Goal: Transaction & Acquisition: Purchase product/service

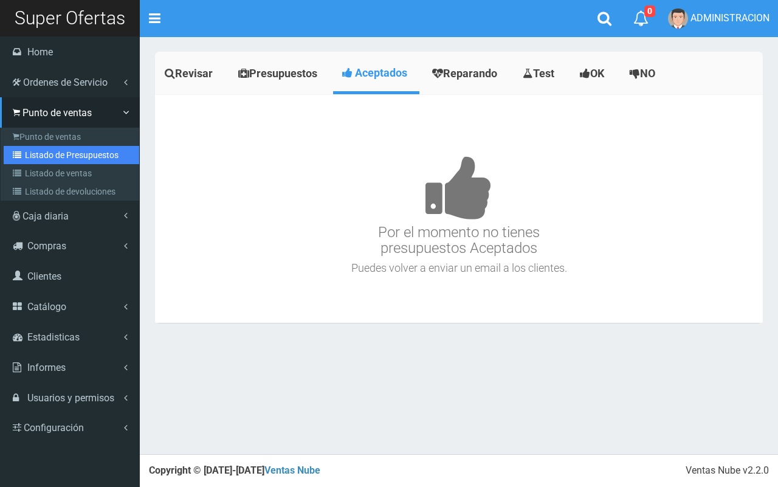
click at [63, 160] on link "Listado de Presupuestos" at bounding box center [71, 155] width 135 height 18
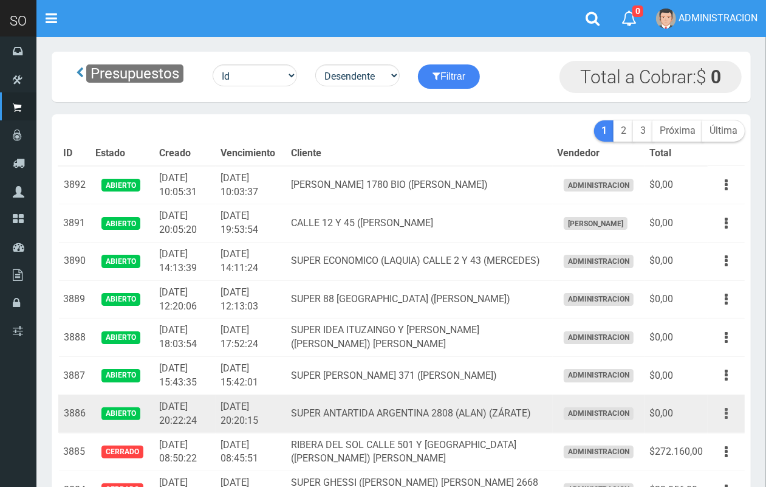
click at [732, 414] on button "button" at bounding box center [726, 413] width 27 height 21
click at [702, 440] on link "Editar" at bounding box center [691, 443] width 96 height 27
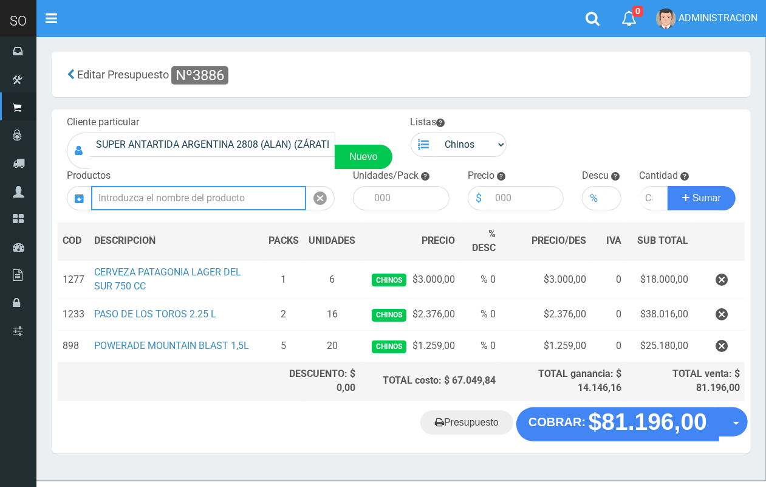
click at [165, 193] on input "text" at bounding box center [198, 198] width 215 height 24
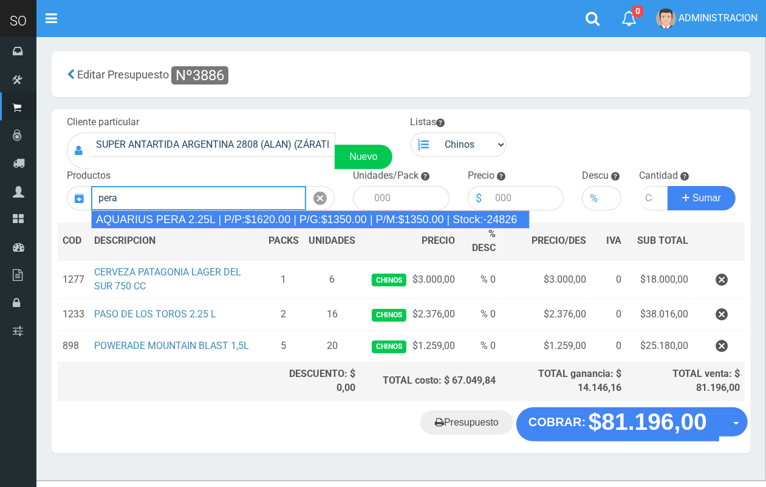
drag, startPoint x: 174, startPoint y: 216, endPoint x: 229, endPoint y: 220, distance: 55.4
click at [174, 217] on div "AQUARIUS PERA 2.25L | P/P:$1620.00 | P/G:$1350.00 | P/M:$1350.00 | Stock:-24826" at bounding box center [310, 219] width 439 height 18
type input "AQUARIUS PERA 2.25L | P/P:$1620.00 | P/G:$1350.00 | P/M:$1350.00 | Stock:-24826"
type input "6"
type input "1620.00"
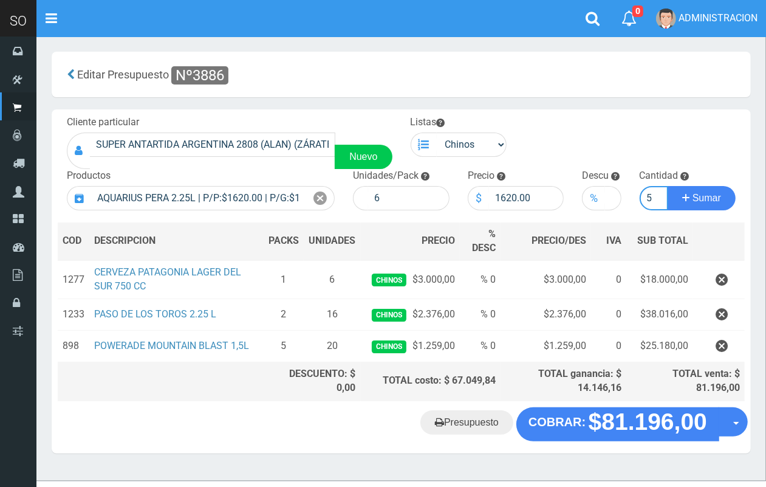
scroll to position [0, 1]
type input "5"
click at [668, 186] on button "Sumar" at bounding box center [702, 198] width 68 height 24
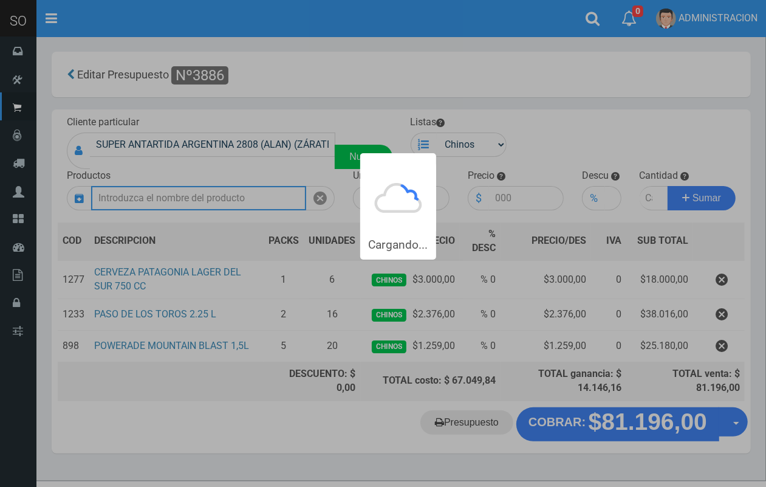
scroll to position [0, 0]
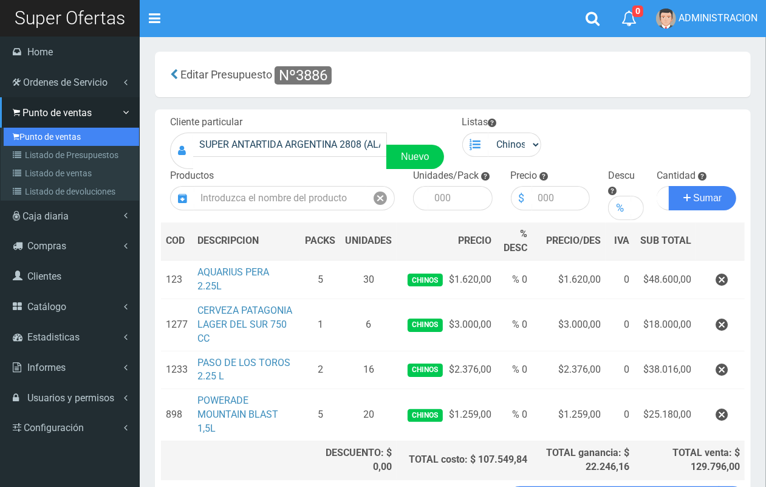
click at [47, 129] on link "Punto de ventas" at bounding box center [71, 137] width 135 height 18
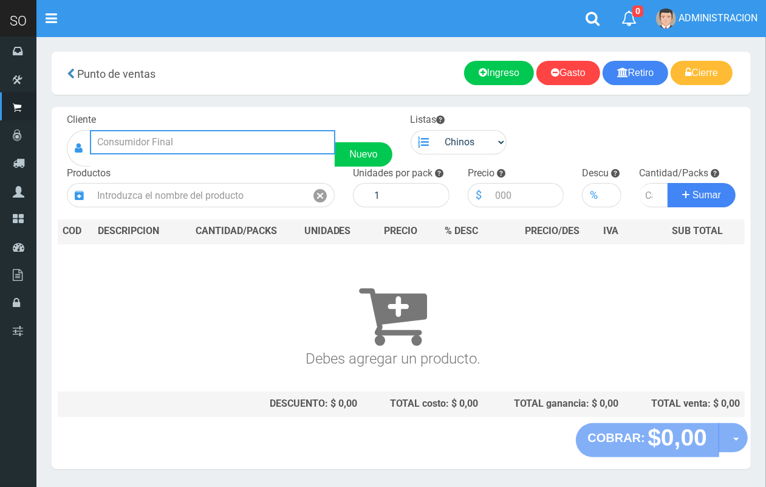
drag, startPoint x: 205, startPoint y: 139, endPoint x: 165, endPoint y: 22, distance: 123.3
click at [204, 135] on input "text" at bounding box center [212, 142] width 245 height 24
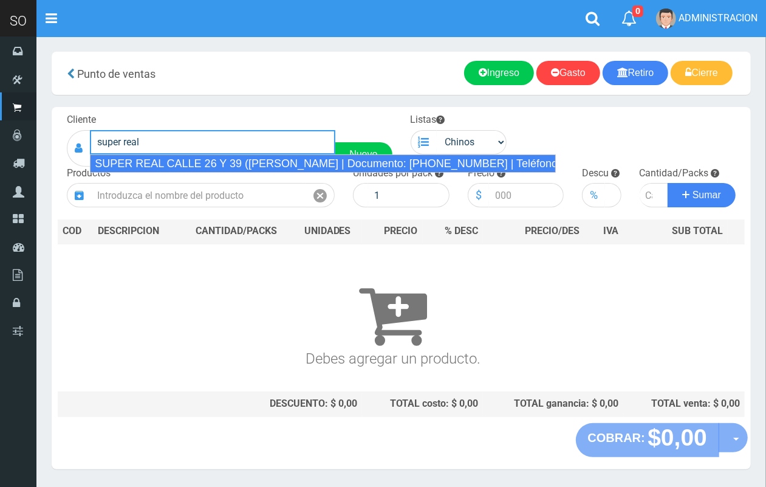
drag, startPoint x: 279, startPoint y: 167, endPoint x: 428, endPoint y: 156, distance: 149.3
click at [281, 165] on div "SUPER REAL CALLE 26 Y 39 (MARTIN) MERCEDES | Documento: 5145488415 | Teléfono:" at bounding box center [323, 163] width 466 height 18
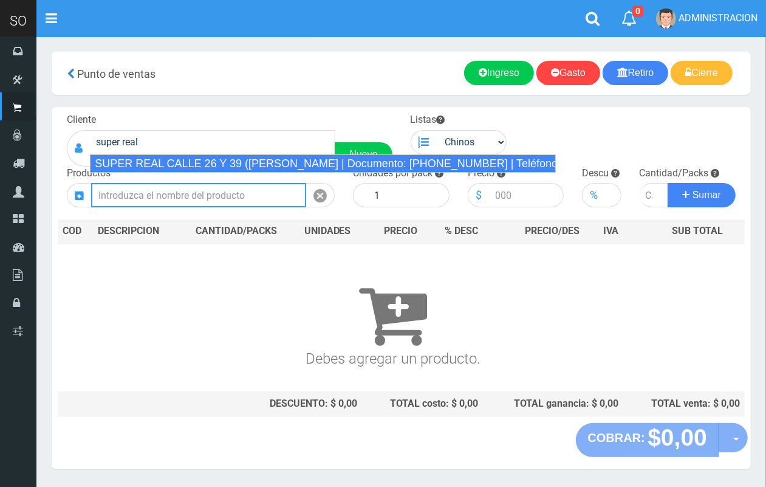
type input "SUPER REAL CALLE 26 Y 39 (MARTIN) MERCEDES | Documento: 5145488415 | Teléfono:"
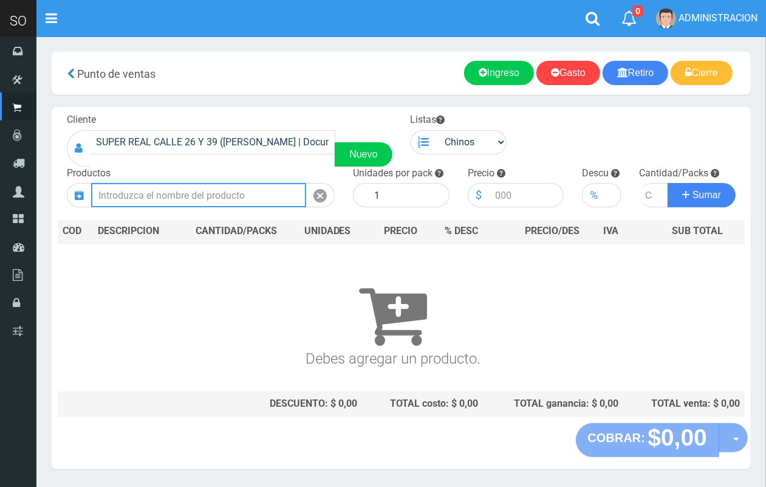
drag, startPoint x: 223, startPoint y: 193, endPoint x: 162, endPoint y: 18, distance: 184.6
click at [221, 193] on input "text" at bounding box center [198, 195] width 215 height 24
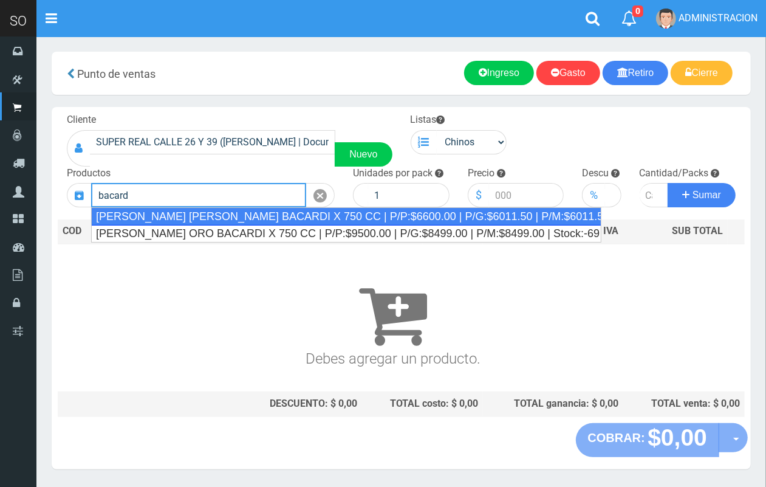
click at [256, 221] on div "RON CARTA BLANCA BACARDI X 750 CC | P/P:$6600.00 | P/G:$6011.50 | P/M:$6011.50 …" at bounding box center [346, 216] width 510 height 18
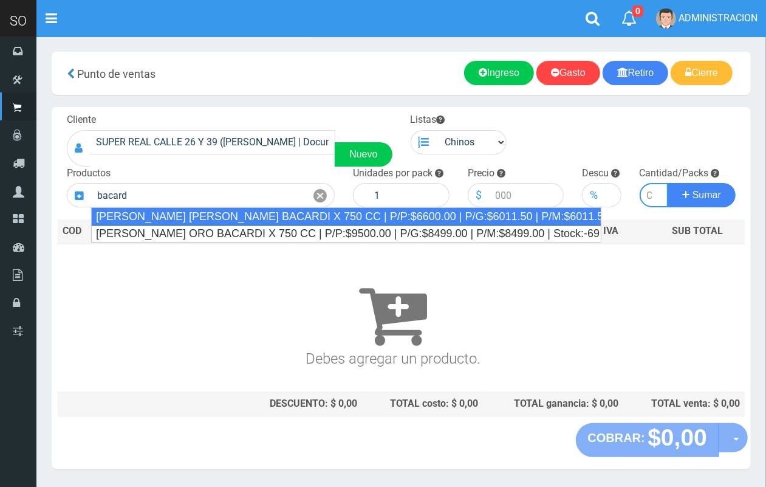
type input "RON CARTA BLANCA BACARDI X 750 CC | P/P:$6600.00 | P/G:$6011.50 | P/M:$6011.50 …"
type input "12"
type input "6600.00"
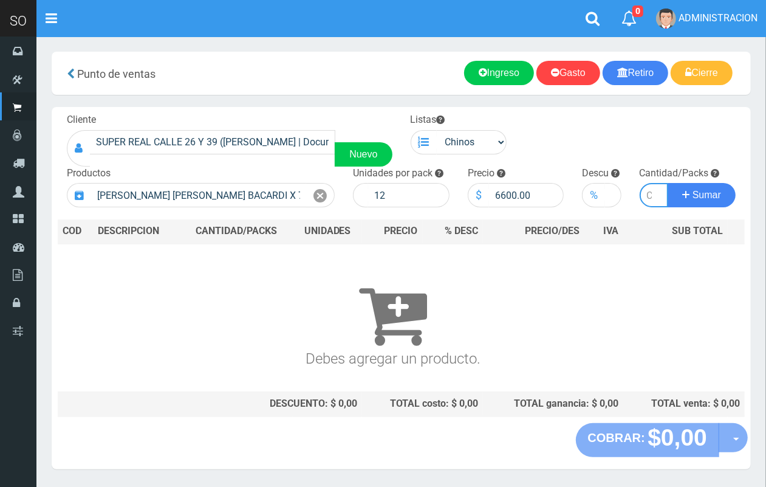
click at [668, 183] on button "Sumar" at bounding box center [702, 195] width 68 height 24
click at [647, 192] on input "Introduzca la cantidad" at bounding box center [654, 195] width 29 height 24
type input "1"
click at [668, 183] on button "Sumar" at bounding box center [702, 195] width 68 height 24
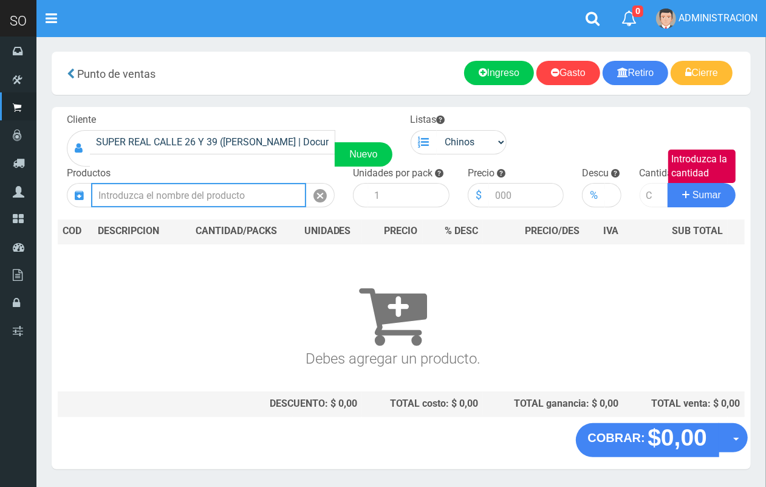
scroll to position [0, 0]
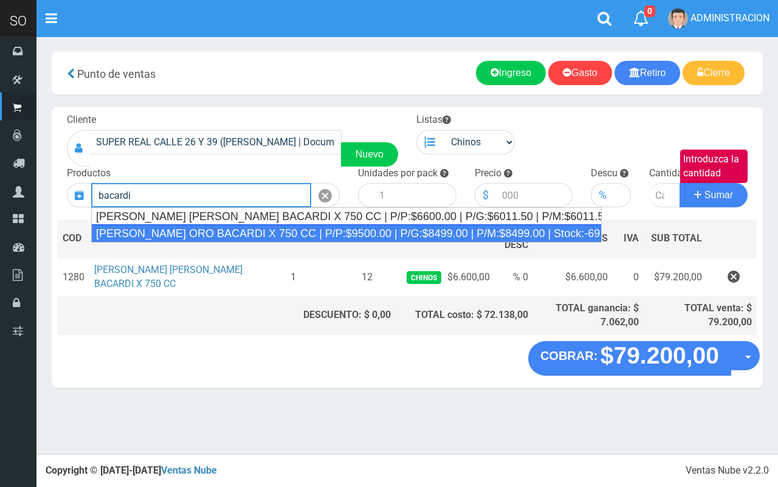
click at [246, 237] on div "RON CARTA ORO BACARDI X 750 CC | P/P:$9500.00 | P/G:$8499.00 | P/M:$8499.00 | S…" at bounding box center [346, 233] width 510 height 18
type input "RON CARTA ORO BACARDI X 750 CC | P/P:$9500.00 | P/G:$8499.00 | P/M:$8499.00 | S…"
type input "12"
type input "9500.00"
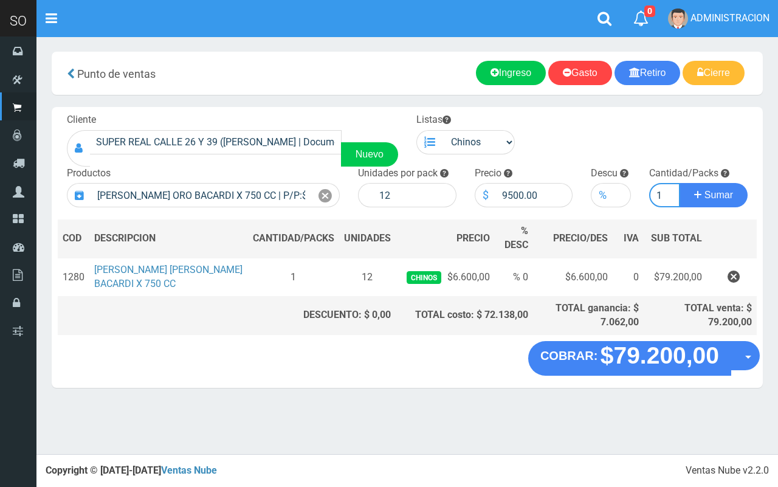
type input "1"
click at [679, 183] on button "Sumar" at bounding box center [713, 195] width 68 height 24
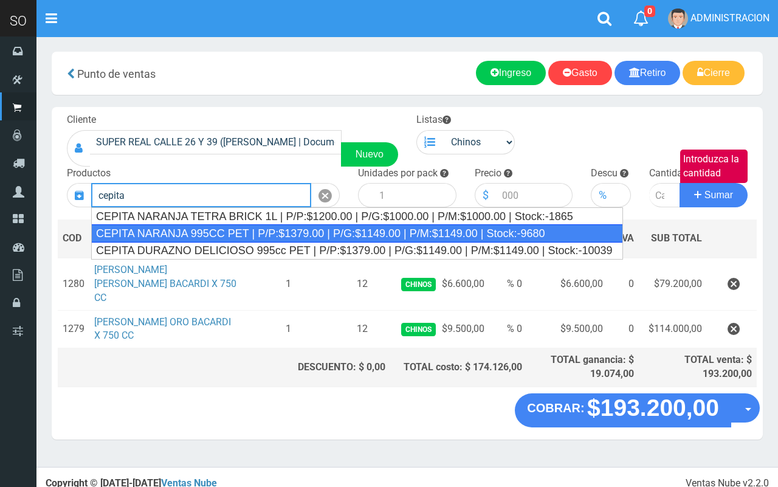
click at [305, 231] on div "CEPITA NARANJA 995CC PET | P/P:$1379.00 | P/G:$1149.00 | P/M:$1149.00 | Stock:-…" at bounding box center [357, 233] width 532 height 18
type input "CEPITA NARANJA 995CC PET | P/P:$1379.00 | P/G:$1149.00 | P/M:$1149.00 | Stock:-…"
type input "6"
type input "1379.00"
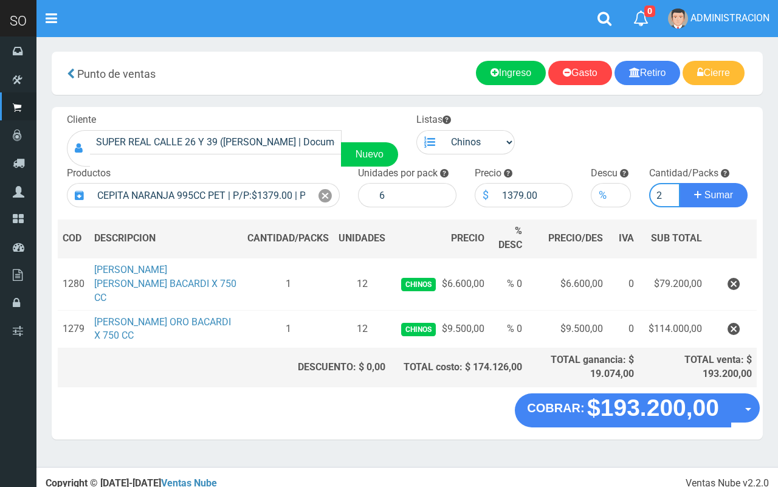
type input "2"
click at [679, 183] on button "Sumar" at bounding box center [713, 195] width 68 height 24
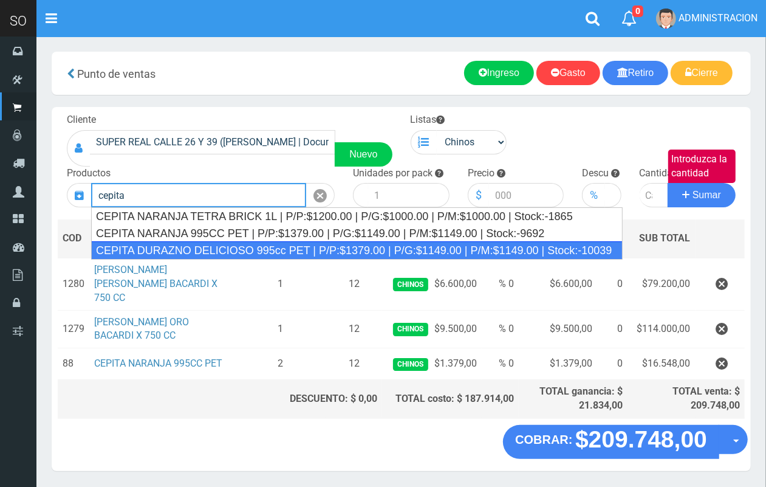
click at [352, 250] on div "CEPITA DURAZNO DELICIOSO 995cc PET | P/P:$1379.00 | P/G:$1149.00 | P/M:$1149.00…" at bounding box center [357, 250] width 532 height 18
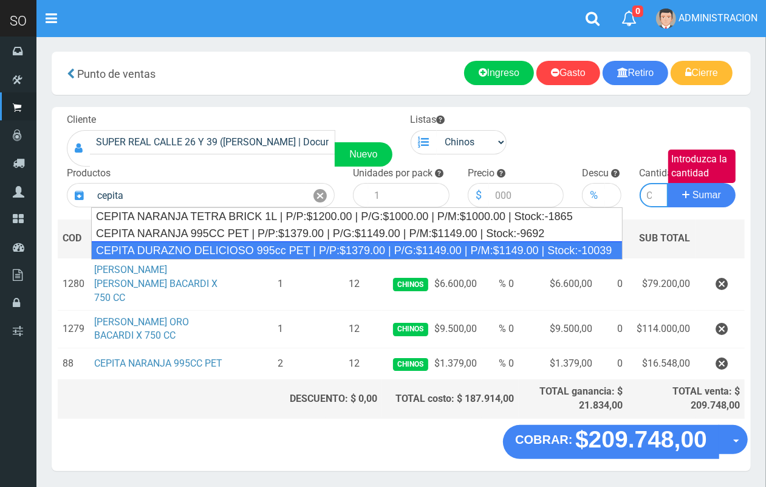
type input "CEPITA DURAZNO DELICIOSO 995cc PET | P/P:$1379.00 | P/G:$1149.00 | P/M:$1149.00…"
type input "6"
type input "1379.00"
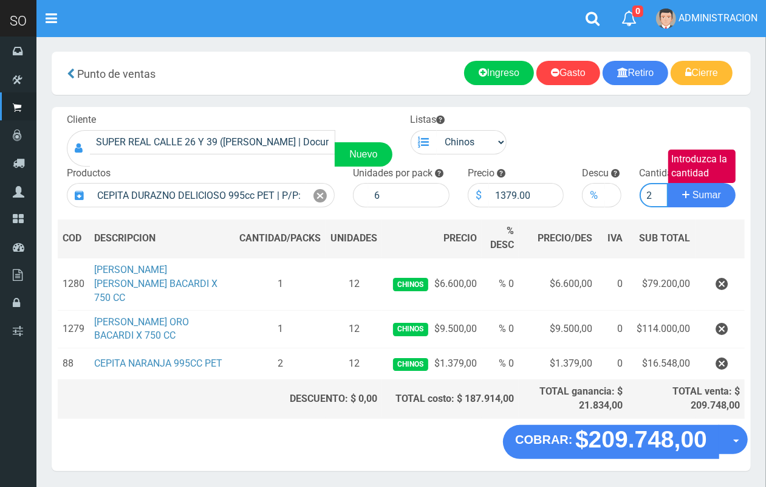
scroll to position [0, 1]
type input "2"
click at [668, 183] on button "Sumar" at bounding box center [702, 195] width 68 height 24
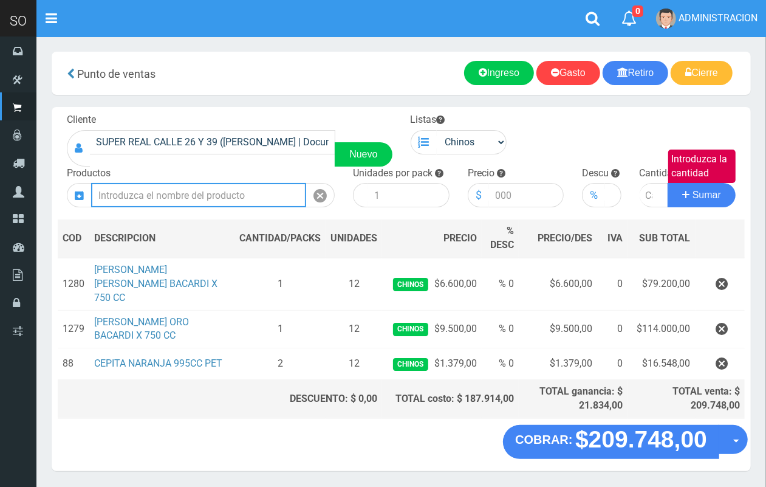
scroll to position [0, 0]
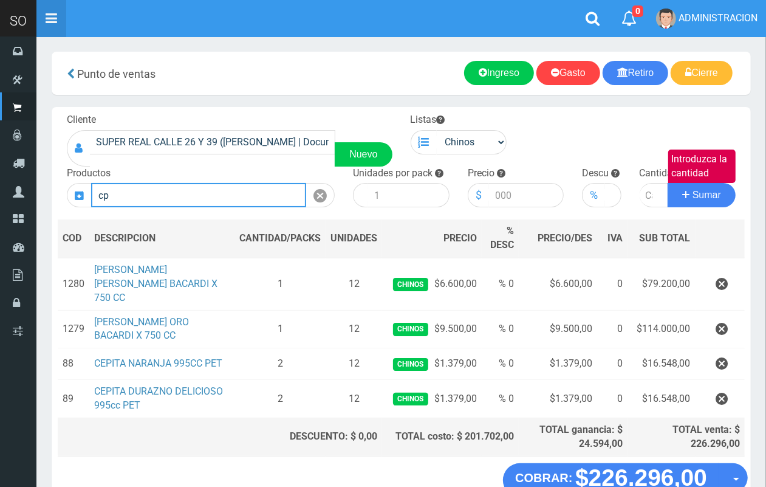
type input "c"
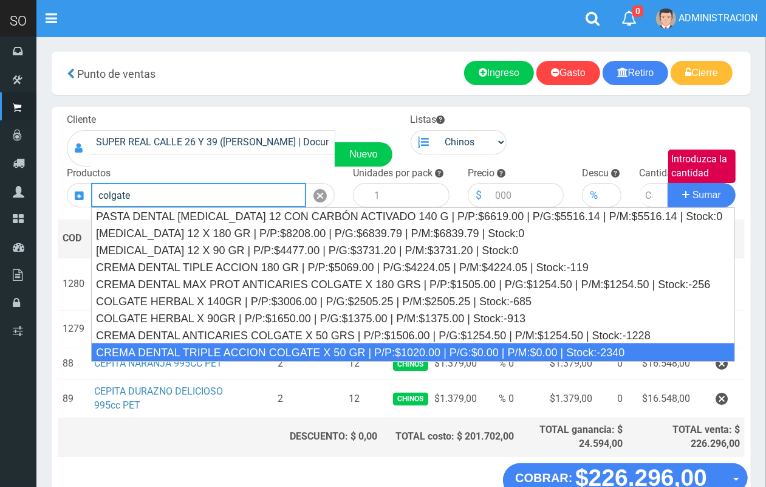
click at [359, 348] on div "CREMA DENTAL TRIPLE ACCION COLGATE X 50 GR | P/P:$1020.00 | P/G:$0.00 | P/M:$0.…" at bounding box center [413, 352] width 644 height 18
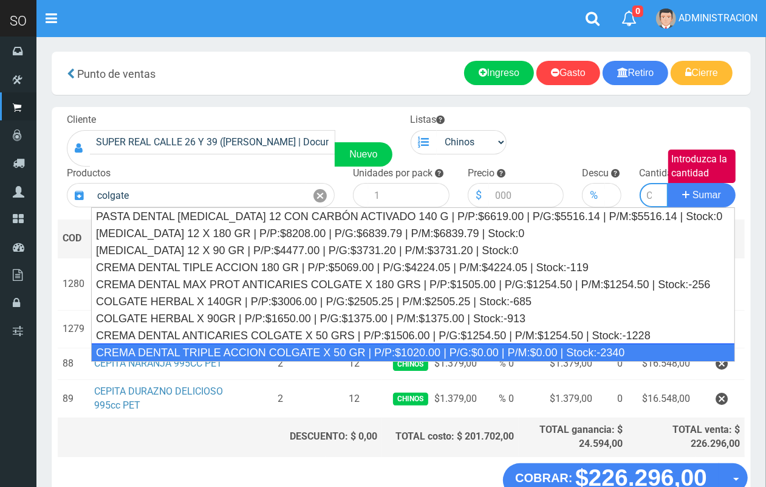
type input "CREMA DENTAL TRIPLE ACCION COLGATE X 50 GR | P/P:$1020.00 | P/G:$0.00 | P/M:$0.…"
type input "12"
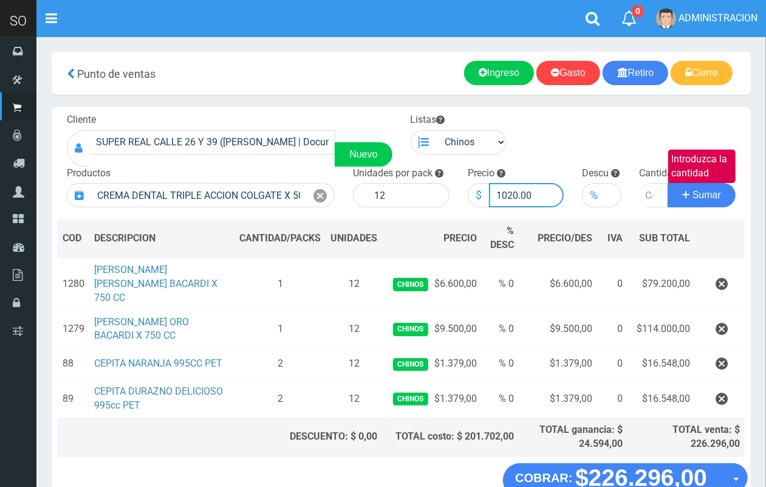
drag, startPoint x: 517, startPoint y: 193, endPoint x: 496, endPoint y: 193, distance: 20.7
click at [496, 193] on input "1020.00" at bounding box center [526, 195] width 75 height 24
type input "929.00"
click at [646, 201] on input "Introduzca la cantidad" at bounding box center [654, 195] width 29 height 24
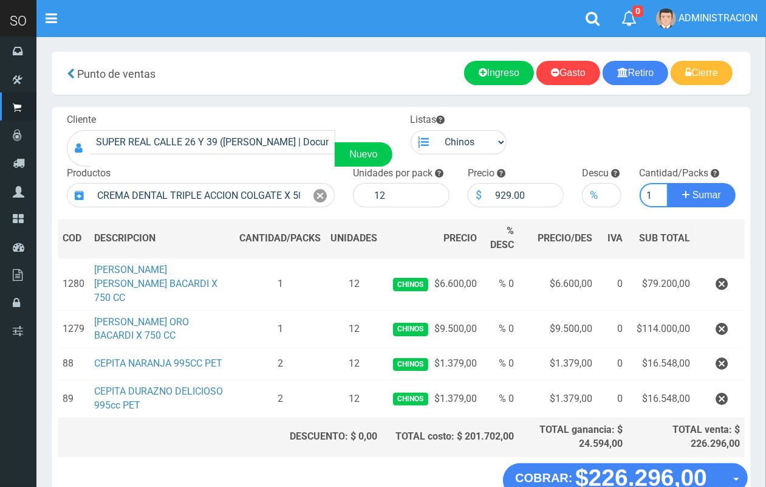
type input "1"
click at [668, 183] on button "Sumar" at bounding box center [702, 195] width 68 height 24
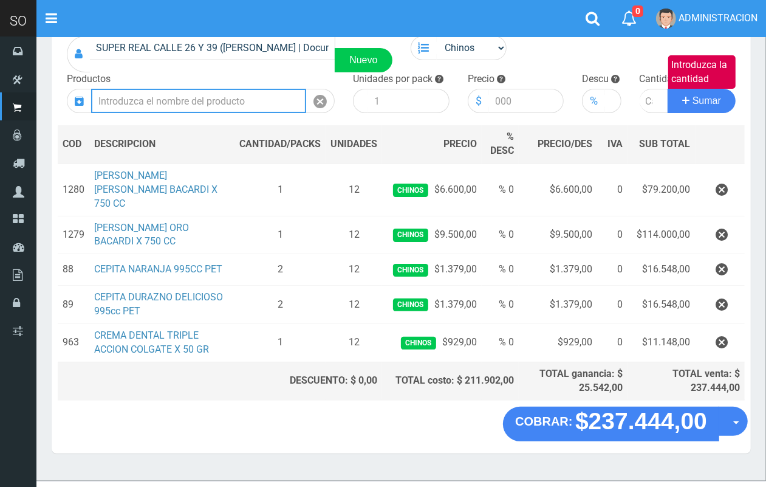
scroll to position [101, 0]
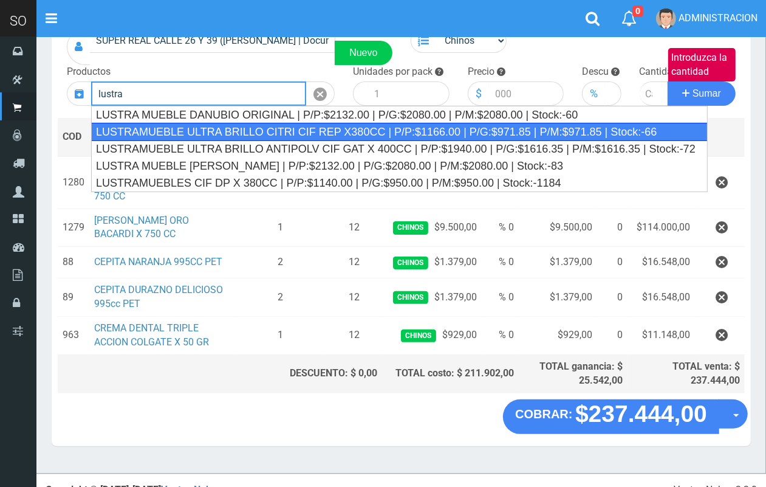
click at [301, 131] on div "LUSTRAMUEBLE ULTRA BRILLO CITRI CIF REP X380CC | P/P:$1166.00 | P/G:$971.85 | P…" at bounding box center [399, 132] width 617 height 18
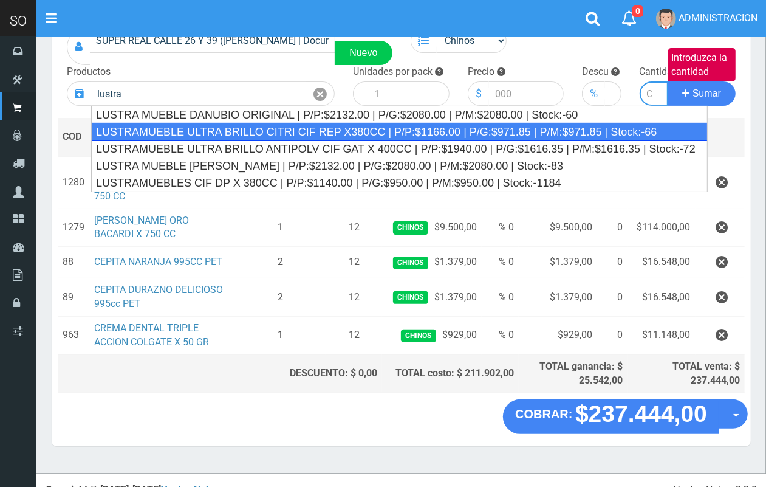
type input "LUSTRAMUEBLE ULTRA BRILLO CITRI CIF REP X380CC | P/P:$1166.00 | P/G:$971.85 | P…"
type input "15"
type input "1166.00"
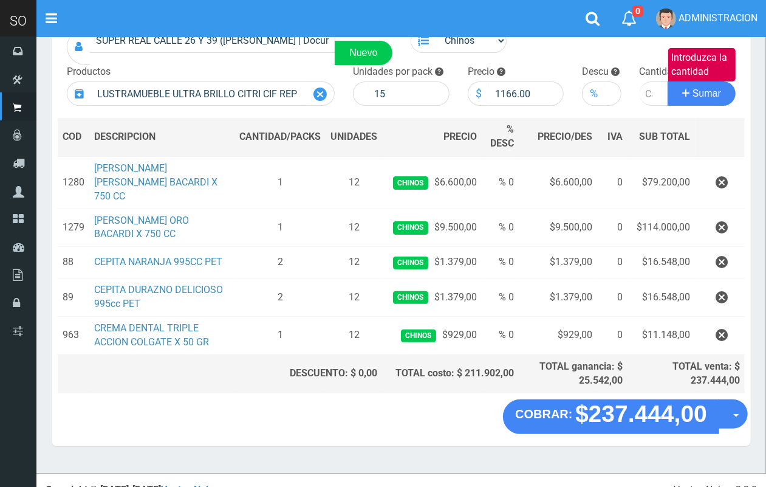
click at [320, 90] on icon at bounding box center [319, 95] width 13 height 18
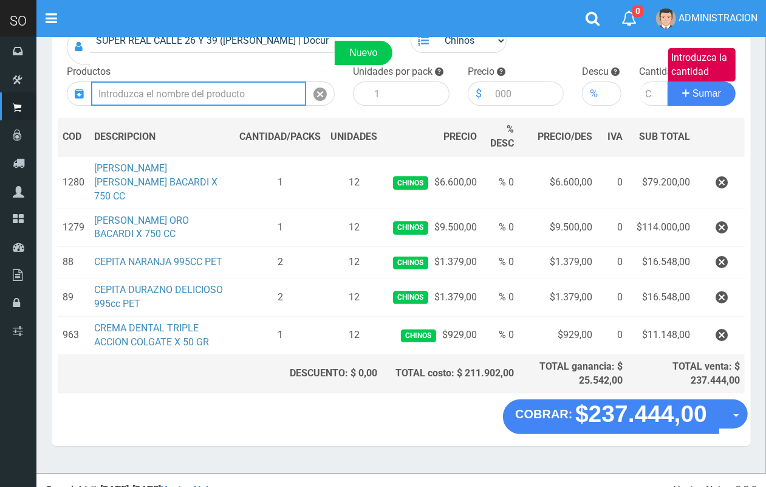
scroll to position [0, 0]
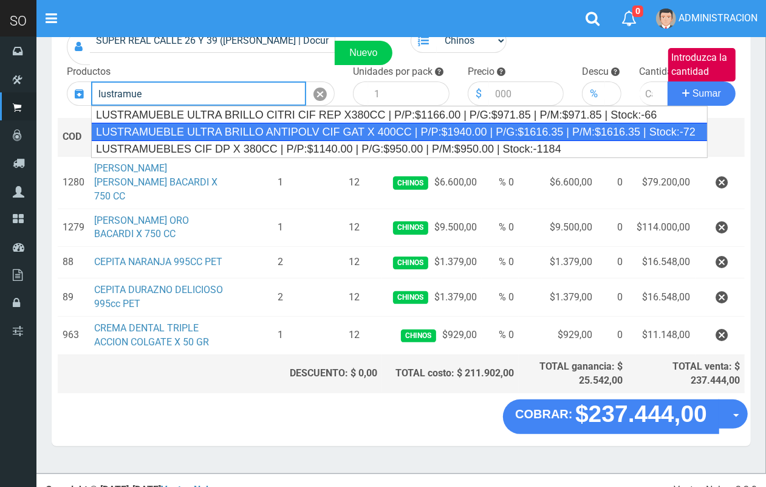
click at [253, 128] on div "LUSTRAMUEBLE ULTRA BRILLO ANTIPOLV CIF GAT X 400CC | P/P:$1940.00 | P/G:$1616.3…" at bounding box center [399, 132] width 617 height 18
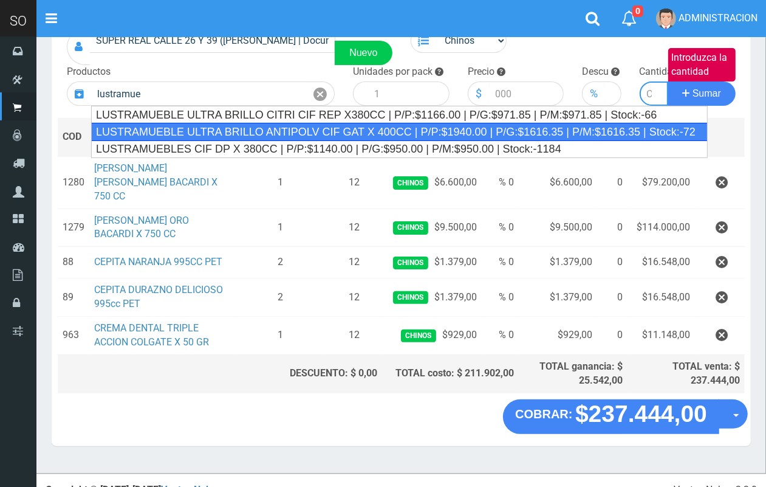
type input "LUSTRAMUEBLE ULTRA BRILLO ANTIPOLV CIF GAT X 400CC | P/P:$1940.00 | P/G:$1616.3…"
type input "12"
type input "1940.00"
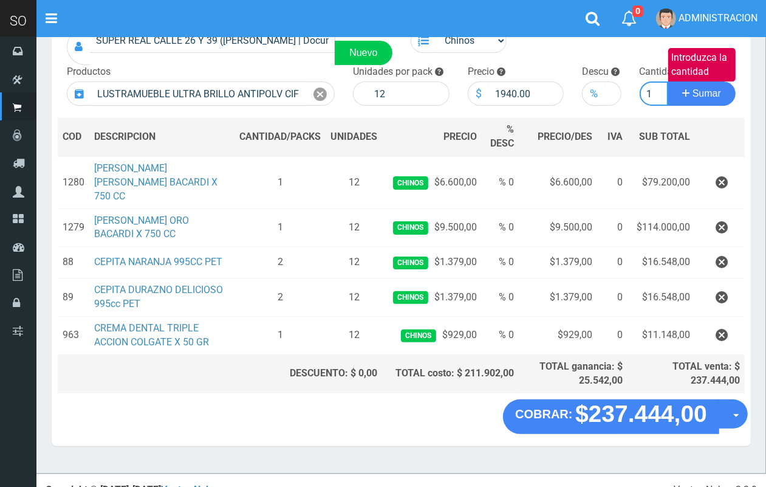
scroll to position [0, 1]
type input "1"
click at [668, 81] on button "Sumar" at bounding box center [702, 93] width 68 height 24
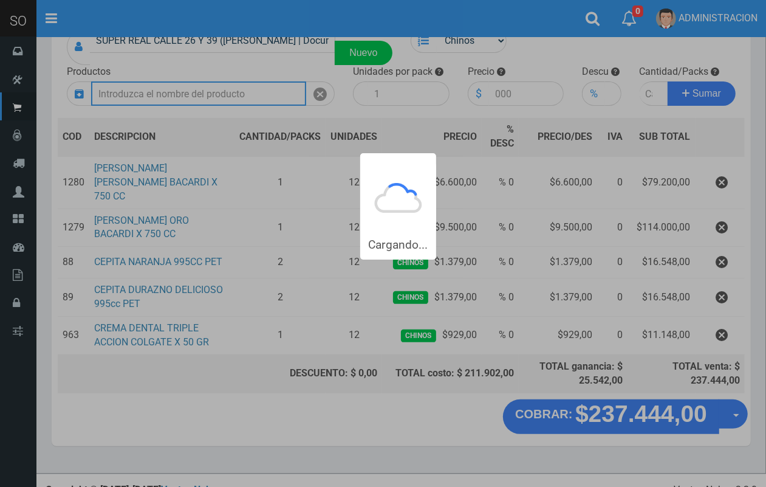
scroll to position [0, 0]
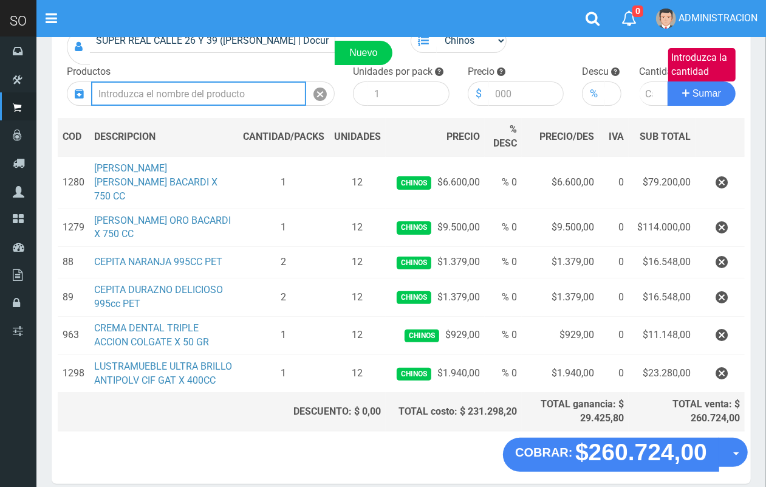
type input "n"
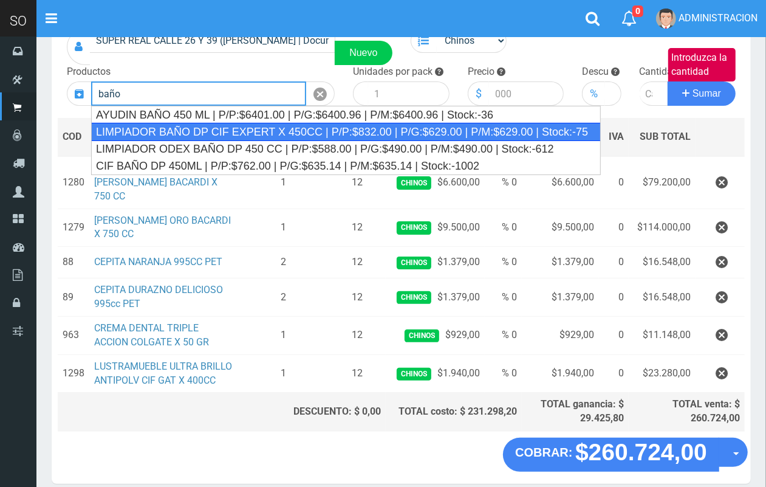
click at [281, 131] on div "LIMPIADOR BAÑO DP CIF EXPERT X 450CC | P/P:$832.00 | P/G:$629.00 | P/M:$629.00 …" at bounding box center [346, 132] width 510 height 18
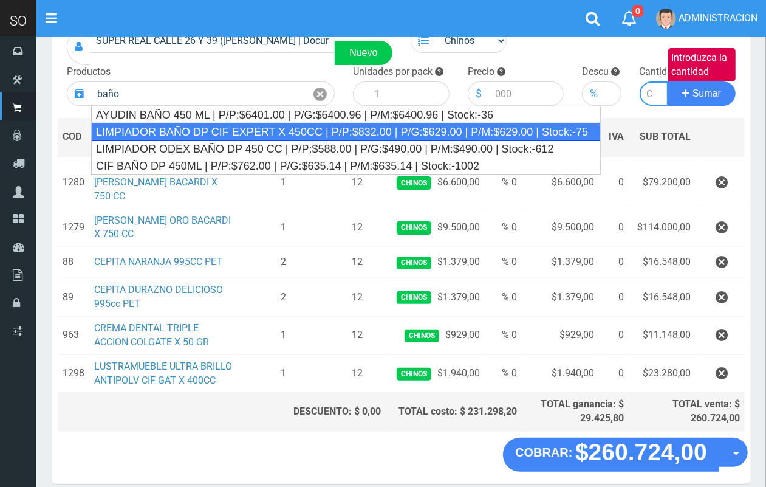
type input "LIMPIADOR BAÑO DP CIF EXPERT X 450CC | P/P:$832.00 | P/G:$629.00 | P/M:$629.00 …"
type input "15"
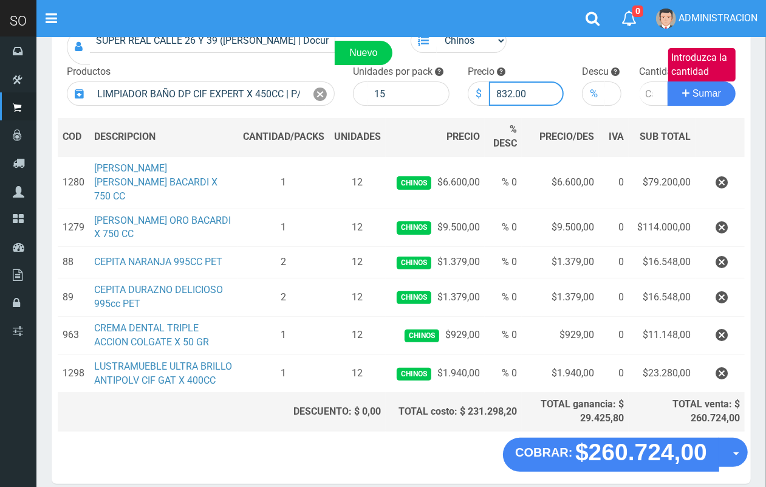
click at [509, 86] on input "832.00" at bounding box center [526, 93] width 75 height 24
click at [511, 88] on input "832.00" at bounding box center [526, 93] width 75 height 24
type input "837.00"
click at [645, 91] on input "Introduzca la cantidad" at bounding box center [654, 93] width 29 height 24
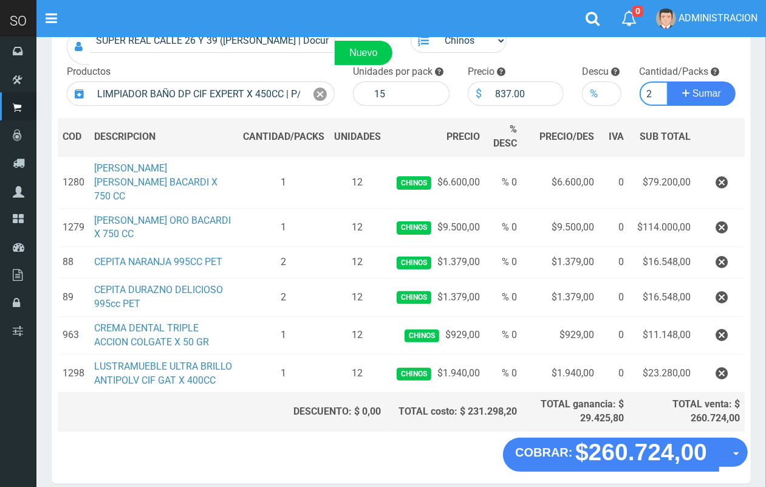
type input "2"
click at [668, 81] on button "Sumar" at bounding box center [702, 93] width 68 height 24
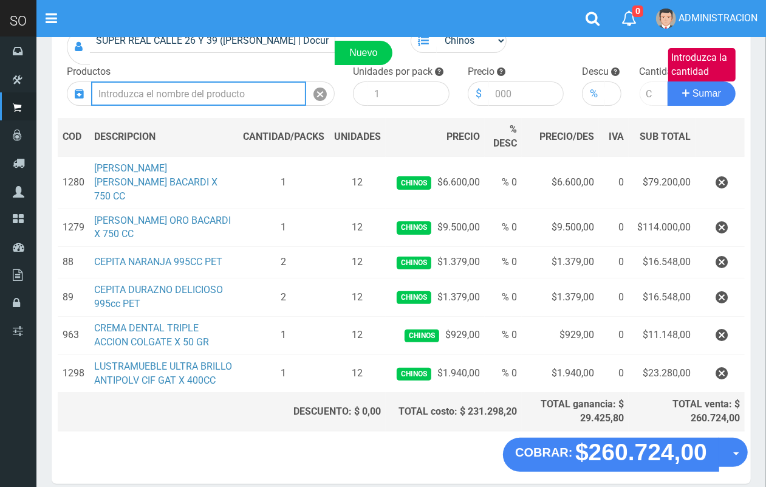
scroll to position [0, 0]
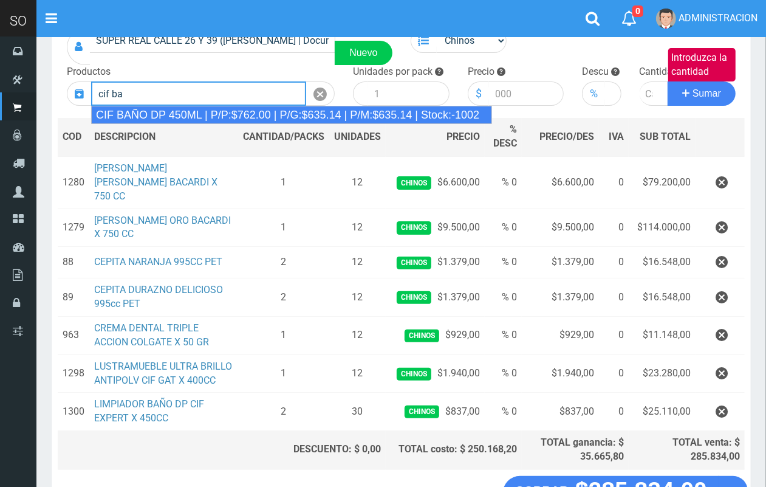
click at [204, 114] on div "CIF BAÑO DP 450ML | P/P:$762.00 | P/G:$635.14 | P/M:$635.14 | Stock:-1002" at bounding box center [291, 115] width 401 height 18
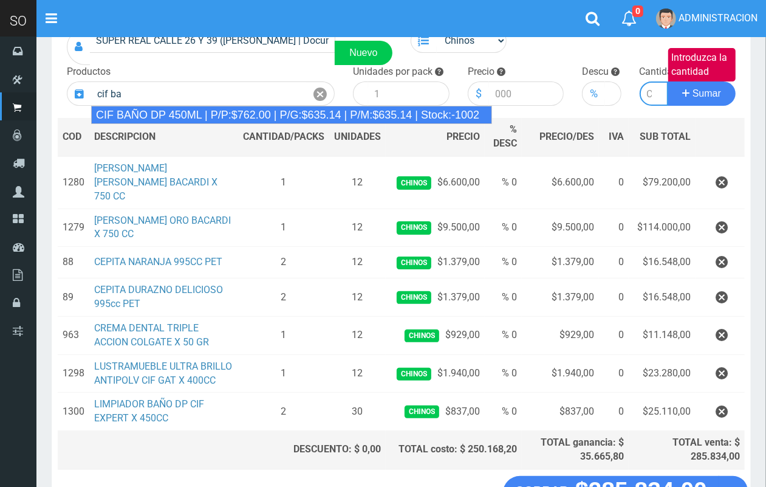
type input "CIF BAÑO DP 450ML | P/P:$762.00 | P/G:$635.14 | P/M:$635.14 | Stock:-1002"
type input "15"
type input "762.00"
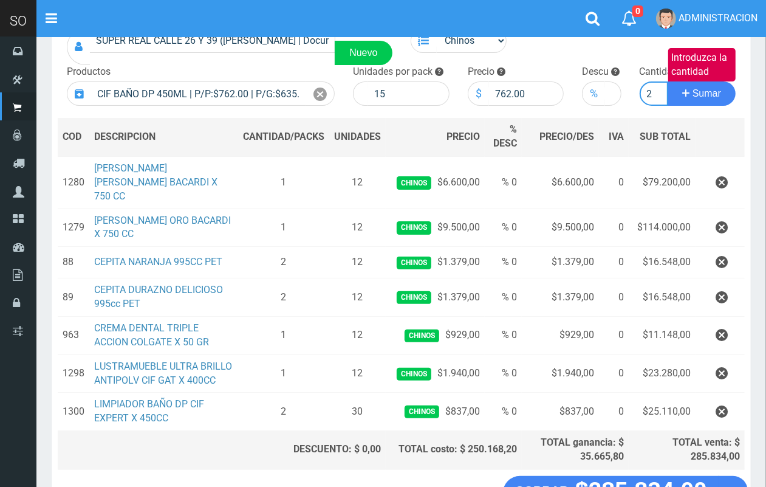
scroll to position [0, 1]
type input "2"
click at [668, 81] on button "Sumar" at bounding box center [702, 93] width 68 height 24
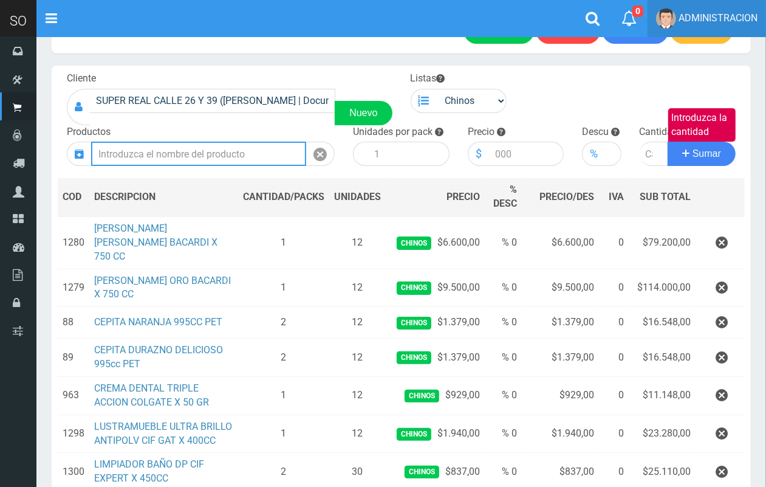
scroll to position [0, 0]
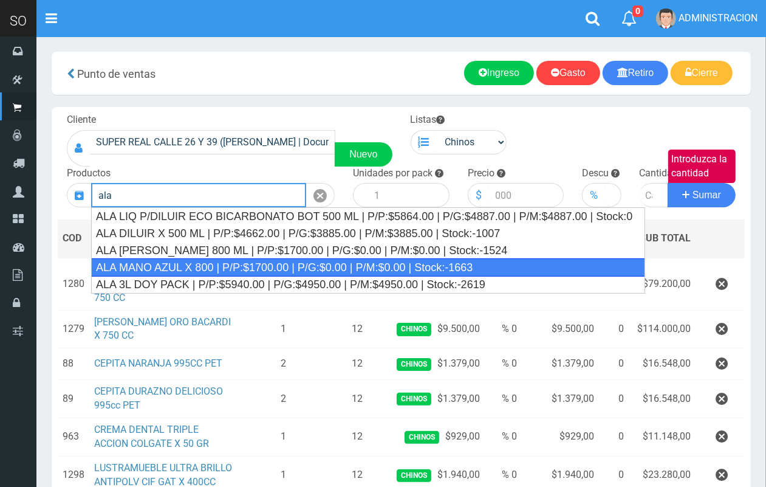
click at [345, 267] on div "ALA MANO AZUL X 800 | P/P:$1700.00 | P/G:$0.00 | P/M:$0.00 | Stock:-1663" at bounding box center [368, 267] width 554 height 18
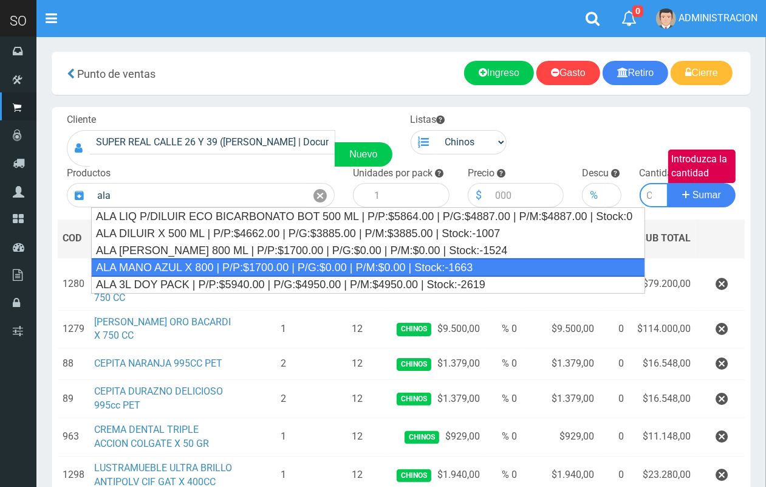
type input "ALA MANO AZUL X 800 | P/P:$1700.00 | P/G:$0.00 | P/M:$0.00 | Stock:-1663"
type input "12"
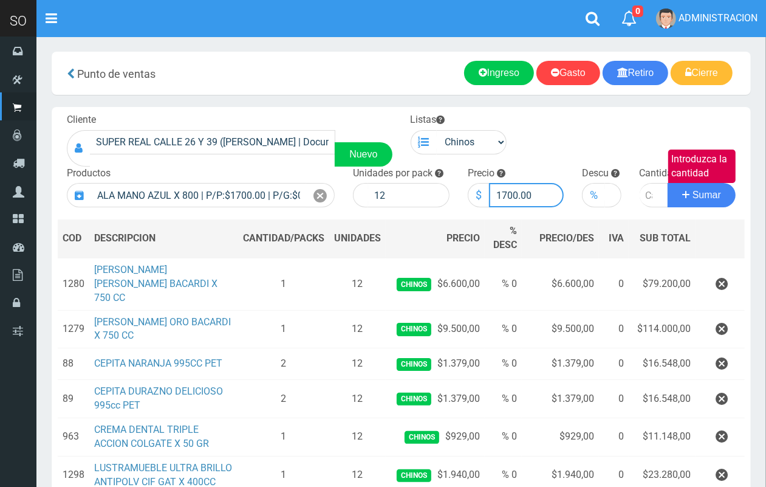
click at [507, 192] on input "1700.00" at bounding box center [526, 195] width 75 height 24
type input "1600.00"
click at [651, 196] on input "-1" at bounding box center [654, 195] width 29 height 24
click at [656, 194] on input "0" at bounding box center [654, 195] width 29 height 24
click at [647, 193] on input "0" at bounding box center [654, 195] width 29 height 24
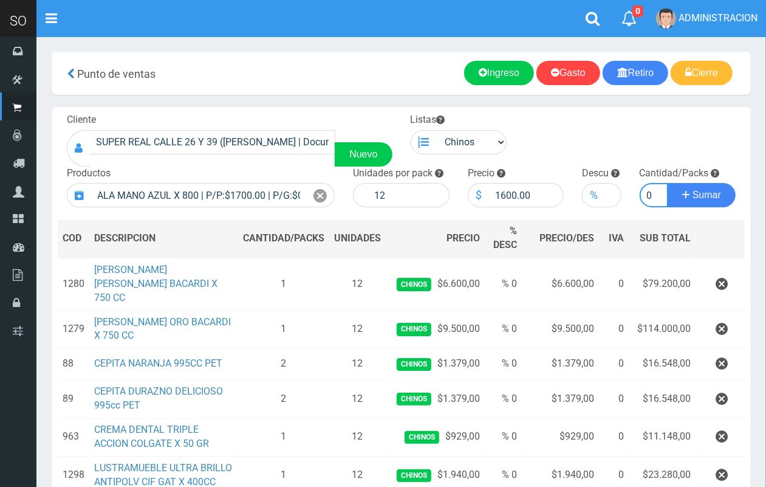
type input "5"
click at [722, 199] on button "Sumar" at bounding box center [702, 195] width 68 height 24
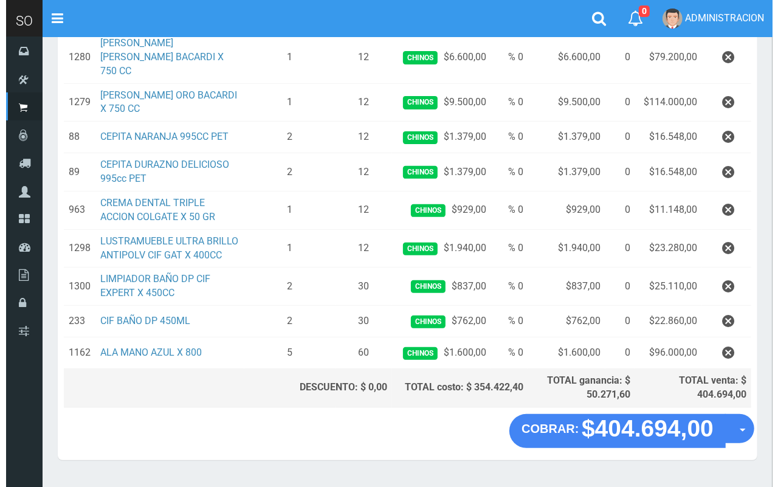
scroll to position [208, 0]
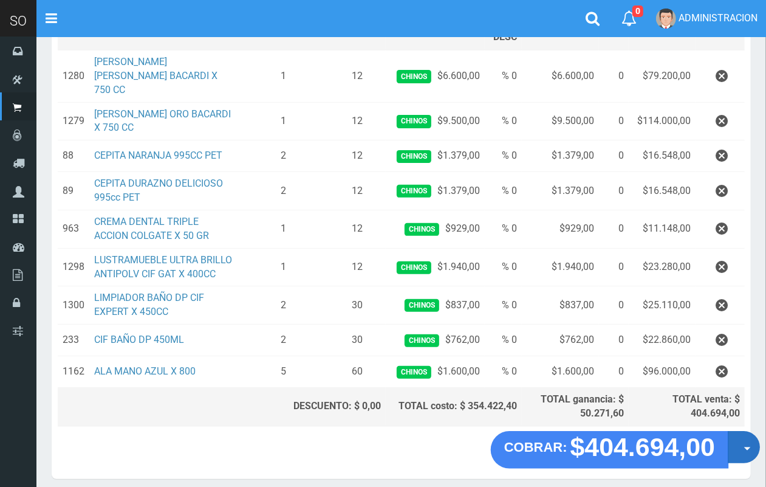
click at [739, 439] on button "Opciones" at bounding box center [744, 447] width 32 height 32
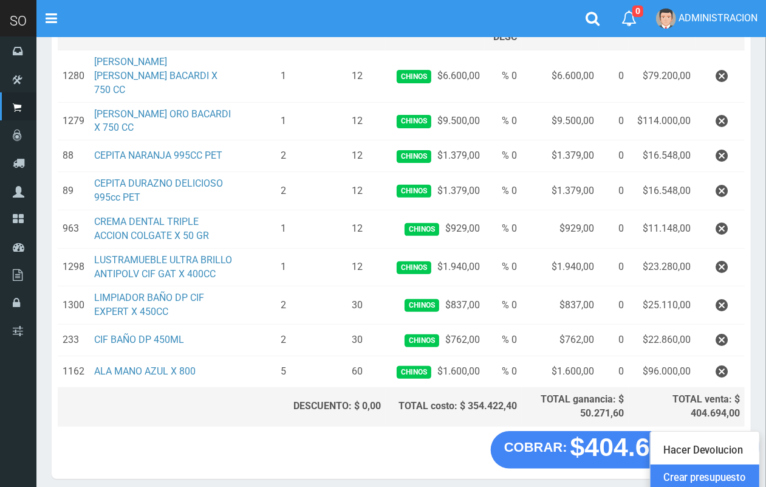
click at [734, 464] on link "Crear presupuesto" at bounding box center [705, 478] width 109 height 28
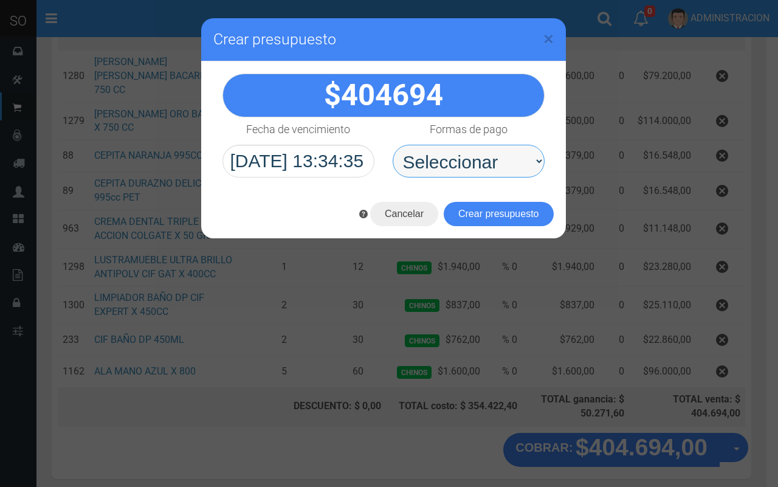
drag, startPoint x: 515, startPoint y: 162, endPoint x: 499, endPoint y: 177, distance: 21.5
click at [507, 161] on select "Seleccionar Efectivo Tarjeta de Crédito Depósito Débito" at bounding box center [468, 161] width 152 height 33
select select "Efectivo"
click at [392, 145] on select "Seleccionar Efectivo Tarjeta de Crédito Depósito Débito" at bounding box center [468, 161] width 152 height 33
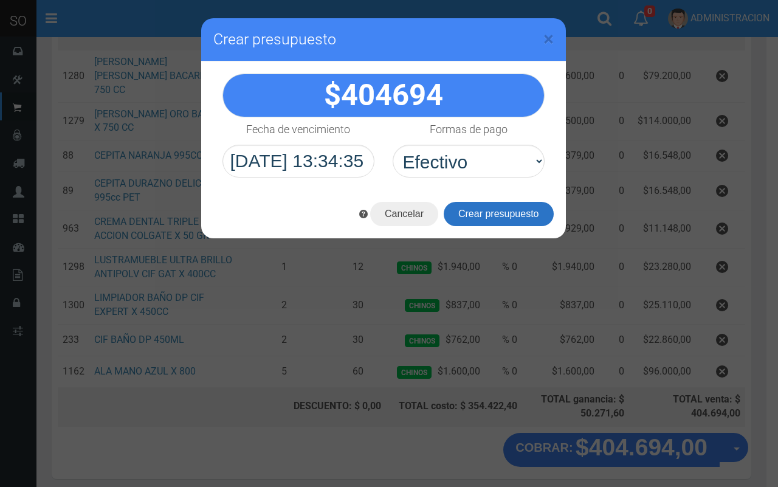
click at [502, 207] on button "Crear presupuesto" at bounding box center [499, 214] width 110 height 24
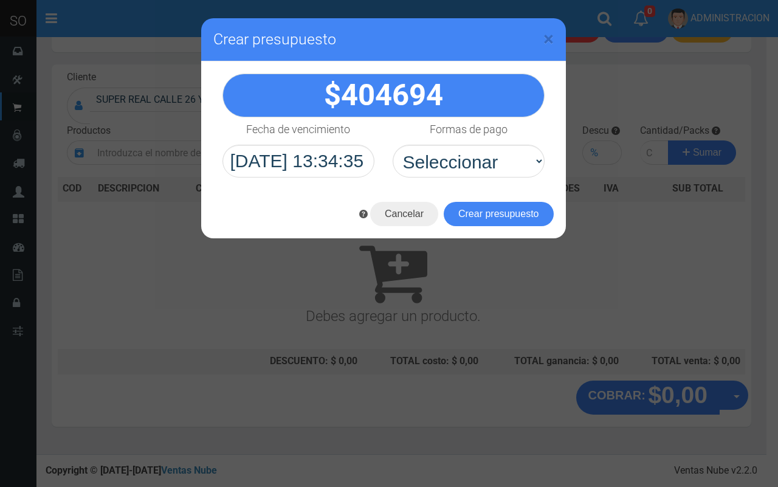
scroll to position [0, 0]
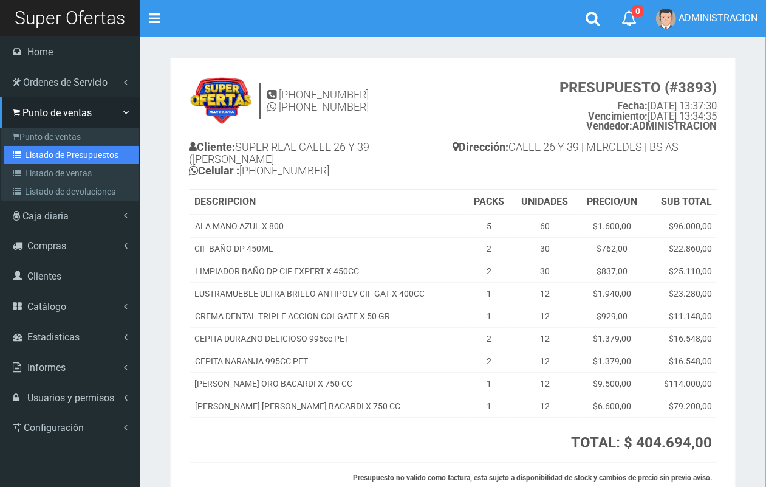
click at [58, 160] on link "Listado de Presupuestos" at bounding box center [71, 155] width 135 height 18
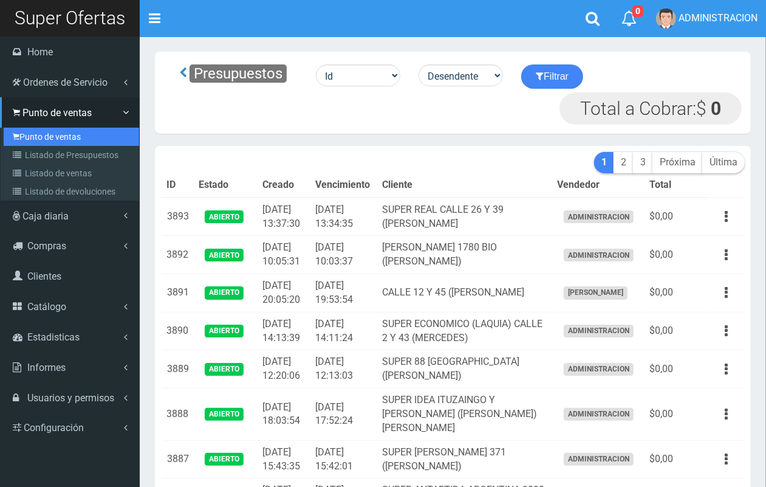
click at [69, 140] on link "Punto de ventas" at bounding box center [71, 137] width 135 height 18
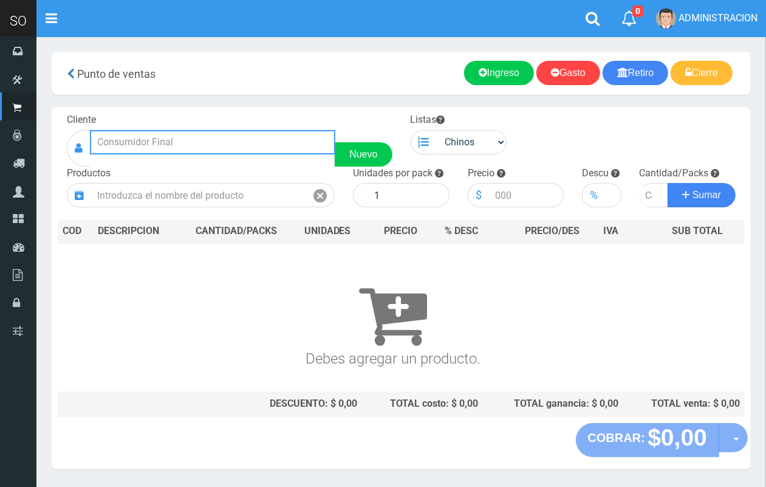
drag, startPoint x: 245, startPoint y: 140, endPoint x: 210, endPoint y: 15, distance: 129.9
click at [238, 130] on input "text" at bounding box center [212, 142] width 245 height 24
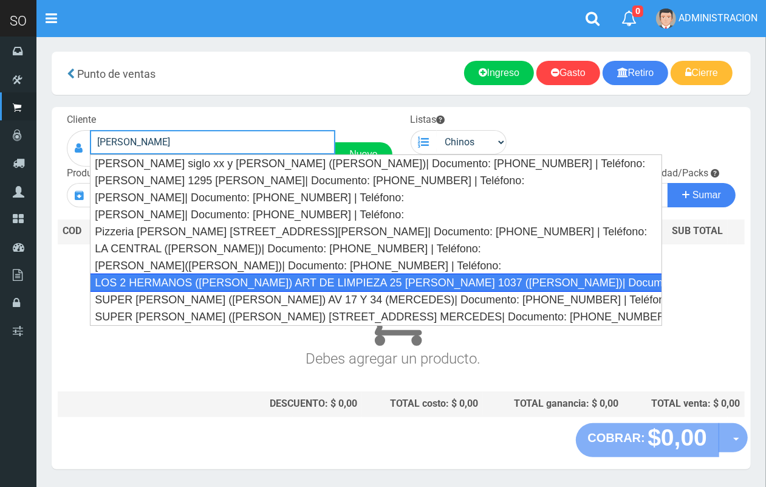
click at [310, 278] on div "LOS 2 HERMANOS (DANIEL) ART DE LIMPIEZA 25 DE MAYO 1037 (GILES)| Documento: 213…" at bounding box center [376, 282] width 572 height 18
type input "LOS 2 HERMANOS (DANIEL) ART DE LIMPIEZA 25 DE MAYO 1037 (GILES)| Documento: 213…"
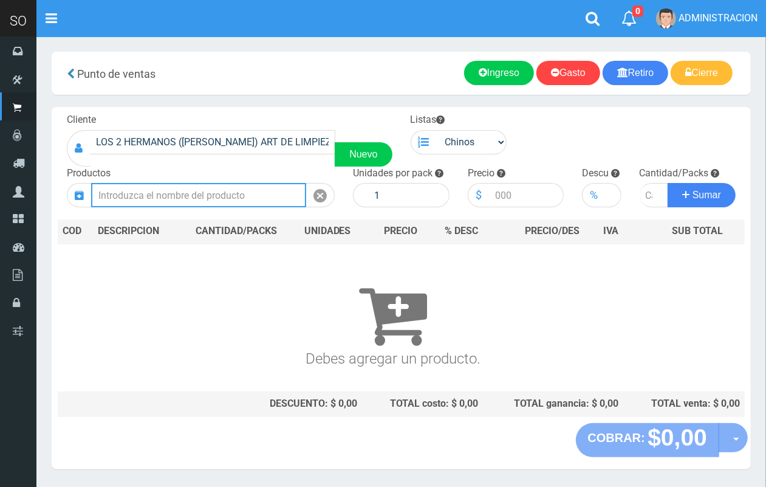
drag, startPoint x: 231, startPoint y: 199, endPoint x: 219, endPoint y: 167, distance: 33.8
click at [228, 190] on input "text" at bounding box center [198, 195] width 215 height 24
drag, startPoint x: 187, startPoint y: 190, endPoint x: 75, endPoint y: 187, distance: 111.8
click at [75, 187] on div "fuyi" at bounding box center [201, 195] width 268 height 24
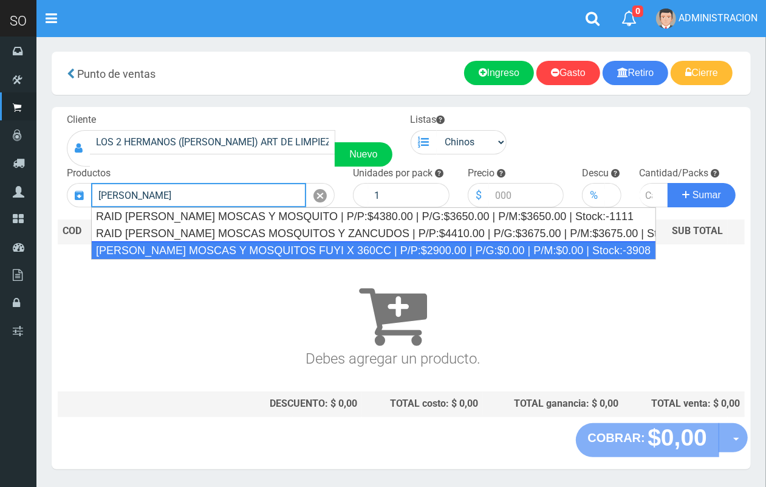
click at [159, 245] on div "MATA MOSCAS Y MOSQUITOS FUYI X 360CC | P/P:$2900.00 | P/G:$0.00 | P/M:$0.00 | S…" at bounding box center [373, 250] width 565 height 18
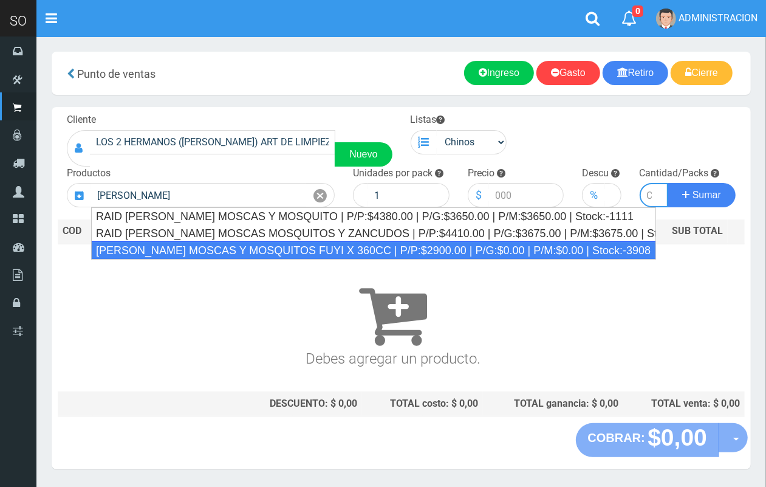
type input "MATA MOSCAS Y MOSQUITOS FUYI X 360CC | P/P:$2900.00 | P/G:$0.00 | P/M:$0.00 | S…"
type input "12"
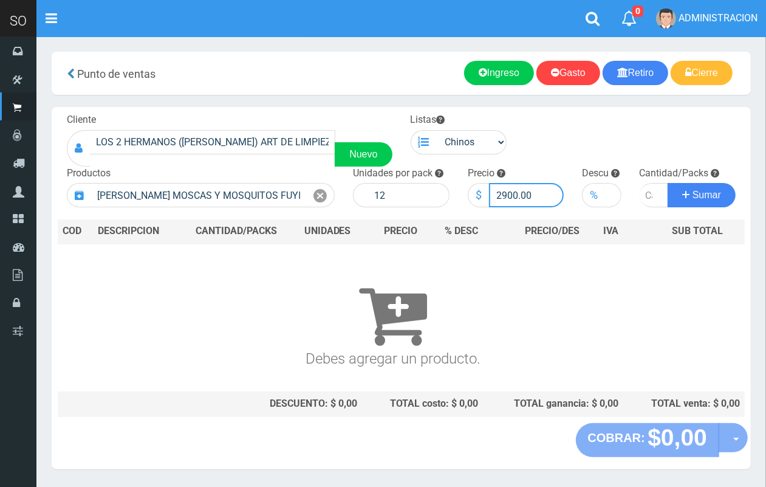
drag, startPoint x: 517, startPoint y: 190, endPoint x: 484, endPoint y: 189, distance: 33.4
click at [484, 189] on div "$ 2900.00" at bounding box center [516, 195] width 97 height 24
type input "3000.00"
click at [645, 193] on input "number" at bounding box center [654, 195] width 29 height 24
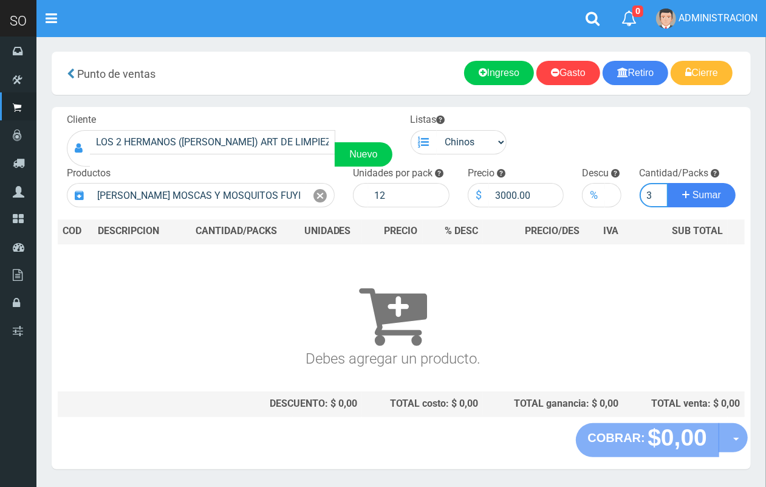
type input "3"
click at [668, 183] on button "Sumar" at bounding box center [702, 195] width 68 height 24
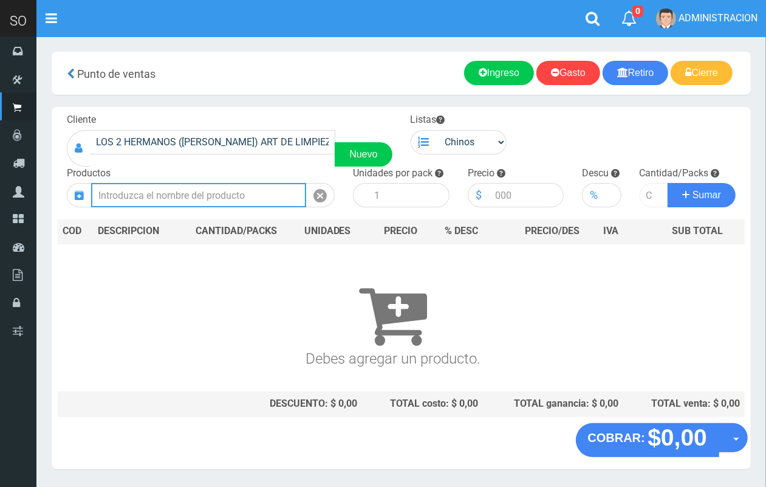
scroll to position [0, 0]
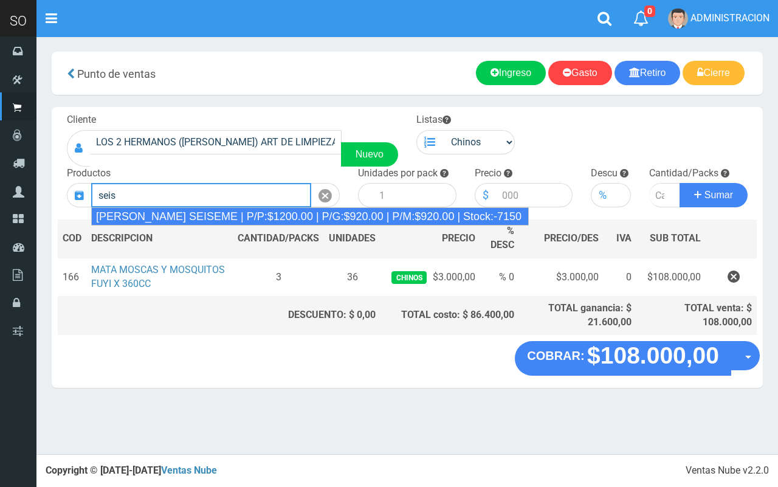
click at [264, 217] on div "JABON BLANCO SEISEME | P/P:$1200.00 | P/G:$920.00 | P/M:$920.00 | Stock:-7150" at bounding box center [309, 216] width 437 height 18
type input "JABON BLANCO SEISEME | P/P:$1200.00 | P/G:$920.00 | P/M:$920.00 | Stock:-7150"
type input "50"
type input "1200.00"
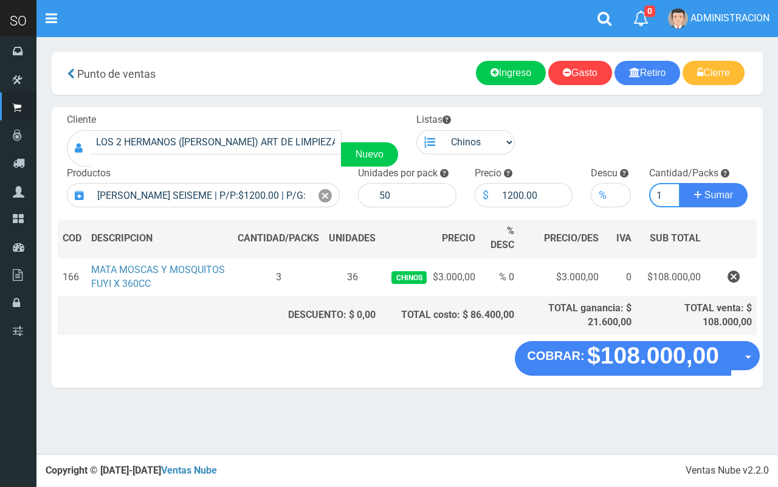
type input "1"
click at [679, 183] on button "Sumar" at bounding box center [713, 195] width 68 height 24
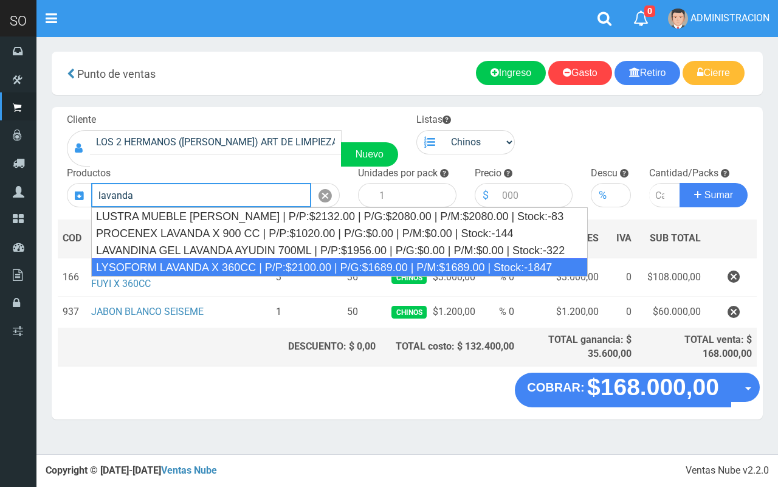
click at [247, 266] on div "LYSOFORM LAVANDA X 360CC | P/P:$2100.00 | P/G:$1689.00 | P/M:$1689.00 | Stock:-…" at bounding box center [339, 267] width 496 height 18
type input "LYSOFORM LAVANDA X 360CC | P/P:$2100.00 | P/G:$1689.00 | P/M:$1689.00 | Stock:-…"
type input "12"
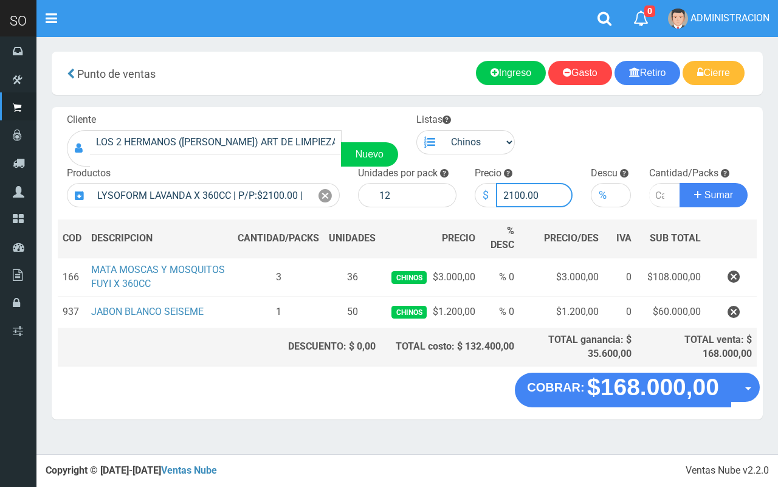
drag, startPoint x: 523, startPoint y: 196, endPoint x: 490, endPoint y: 193, distance: 32.9
click at [490, 193] on div "$ 2100.00" at bounding box center [523, 195] width 98 height 24
type input "1900.00"
click at [658, 194] on input "number" at bounding box center [664, 195] width 31 height 24
type input "1"
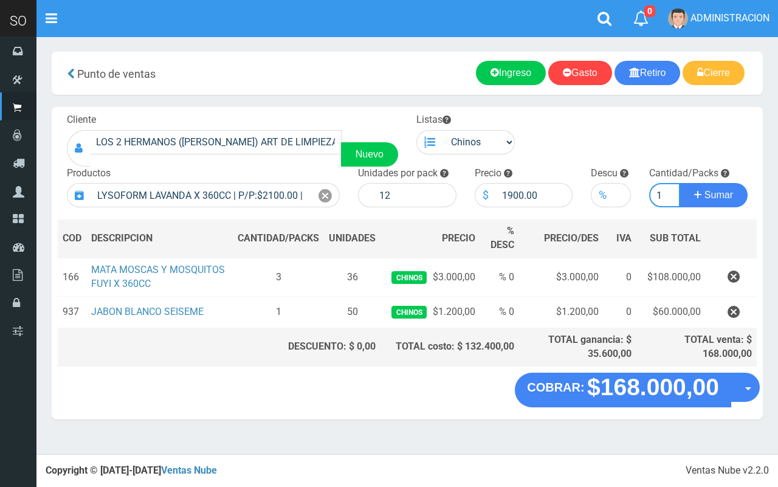
click at [679, 183] on button "Sumar" at bounding box center [713, 195] width 68 height 24
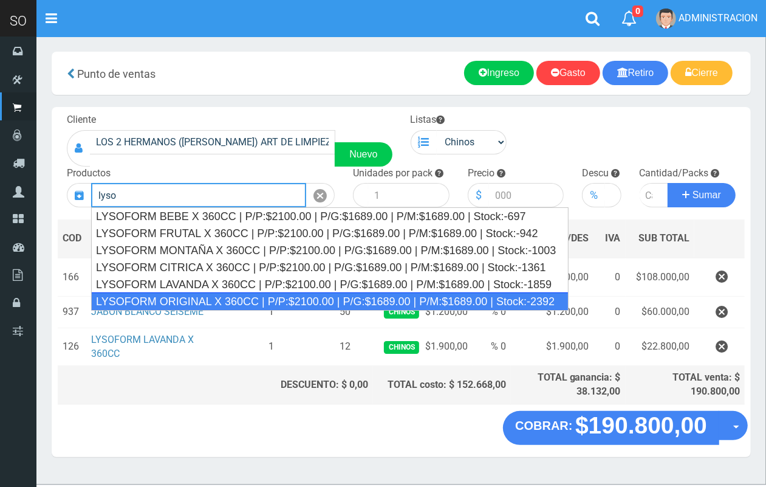
drag, startPoint x: 401, startPoint y: 301, endPoint x: 482, endPoint y: 247, distance: 97.2
click at [401, 298] on div "LYSOFORM ORIGINAL X 360CC | P/P:$2100.00 | P/G:$1689.00 | P/M:$1689.00 | Stock:…" at bounding box center [330, 301] width 478 height 18
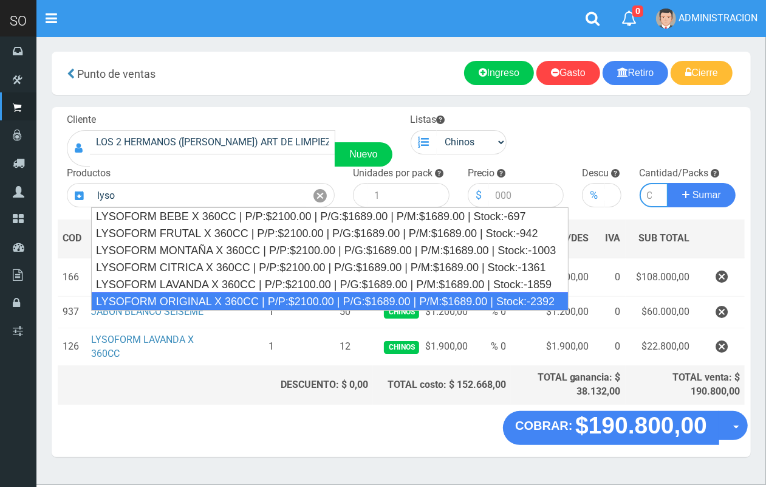
type input "LYSOFORM ORIGINAL X 360CC | P/P:$2100.00 | P/G:$1689.00 | P/M:$1689.00 | Stock:…"
type input "12"
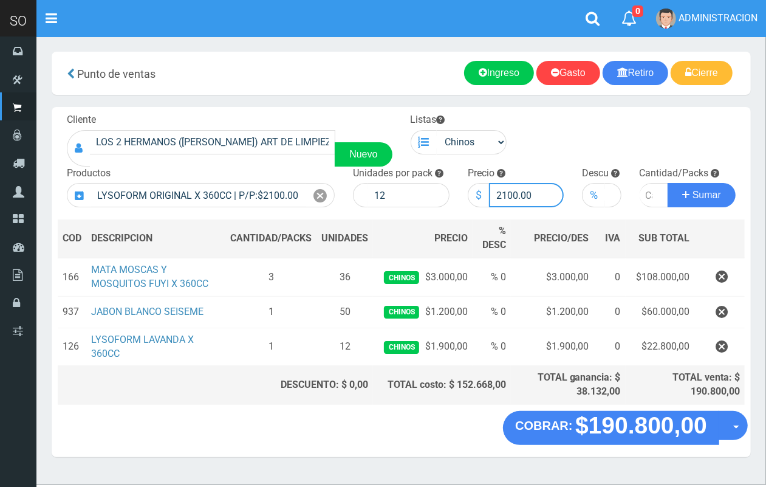
drag, startPoint x: 517, startPoint y: 196, endPoint x: 474, endPoint y: 196, distance: 43.1
click at [474, 196] on div "$ 2100.00" at bounding box center [516, 195] width 97 height 24
type input "1900.00"
click at [646, 196] on input "number" at bounding box center [654, 195] width 29 height 24
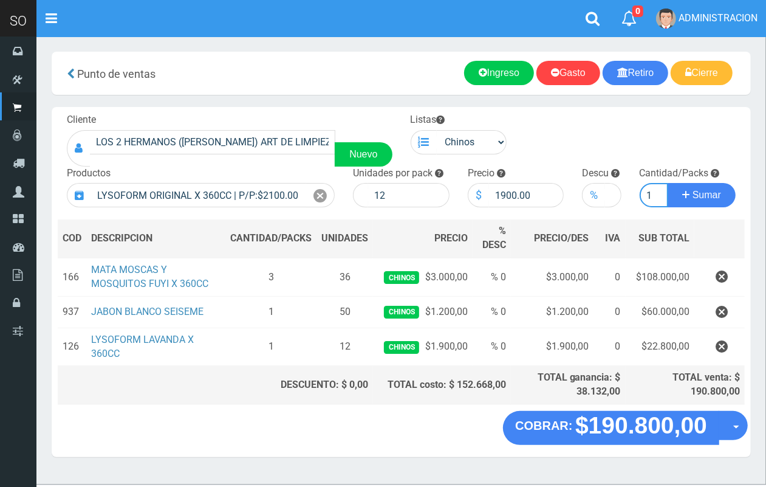
type input "1"
click at [668, 183] on button "Sumar" at bounding box center [702, 195] width 68 height 24
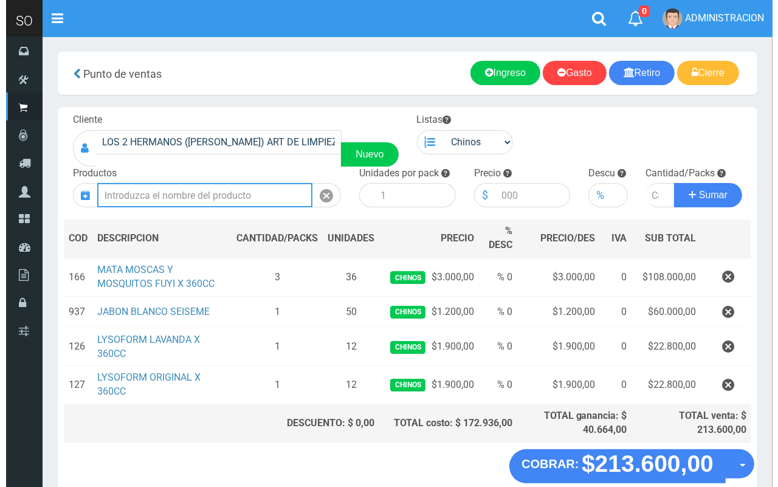
scroll to position [64, 0]
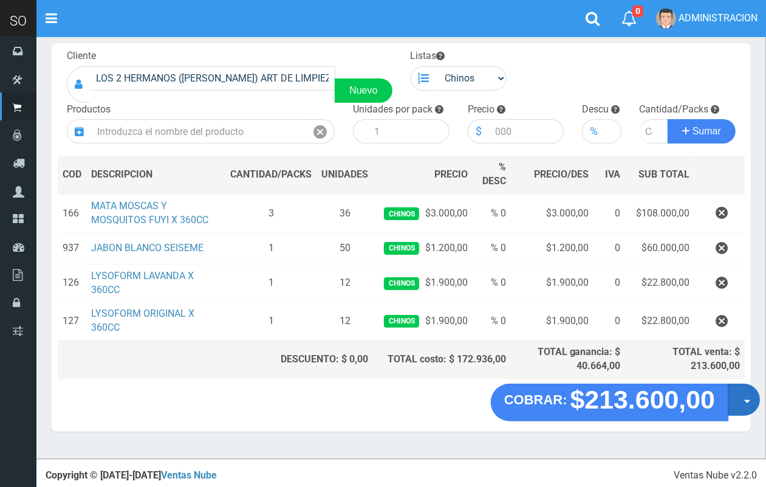
click at [742, 408] on button "Opciones" at bounding box center [744, 399] width 32 height 32
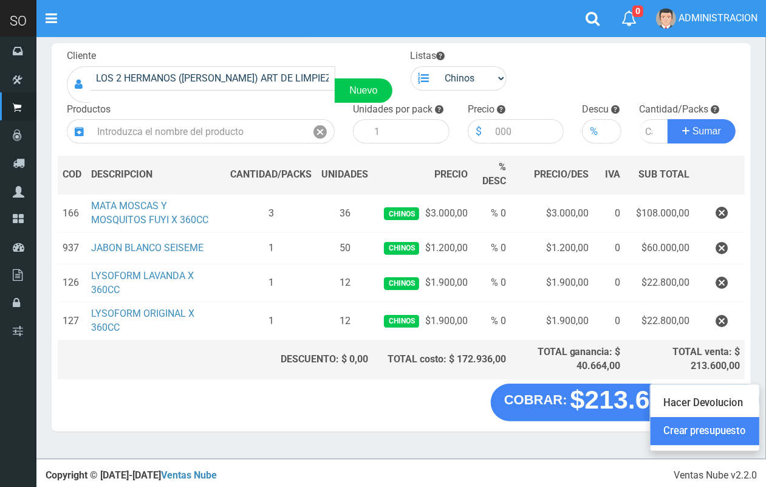
click at [731, 424] on link "Crear presupuesto" at bounding box center [705, 431] width 109 height 28
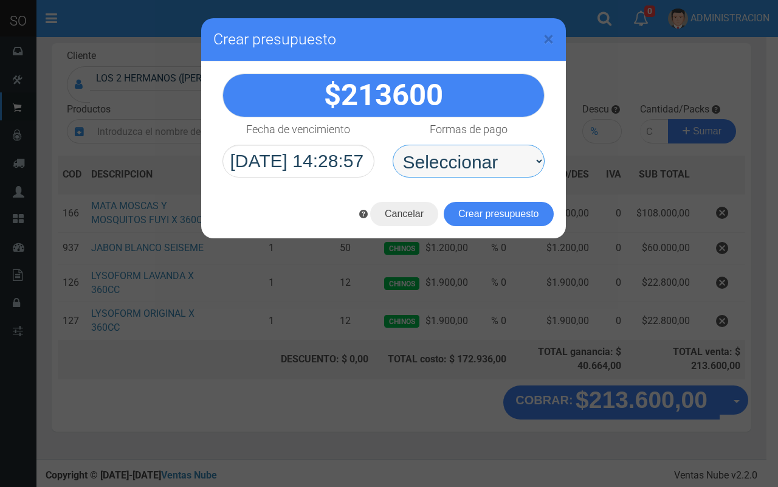
click at [471, 165] on select "Seleccionar Efectivo Tarjeta de Crédito Depósito Débito" at bounding box center [468, 161] width 152 height 33
select select "Efectivo"
click at [392, 145] on select "Seleccionar Efectivo Tarjeta de Crédito Depósito Débito" at bounding box center [468, 161] width 152 height 33
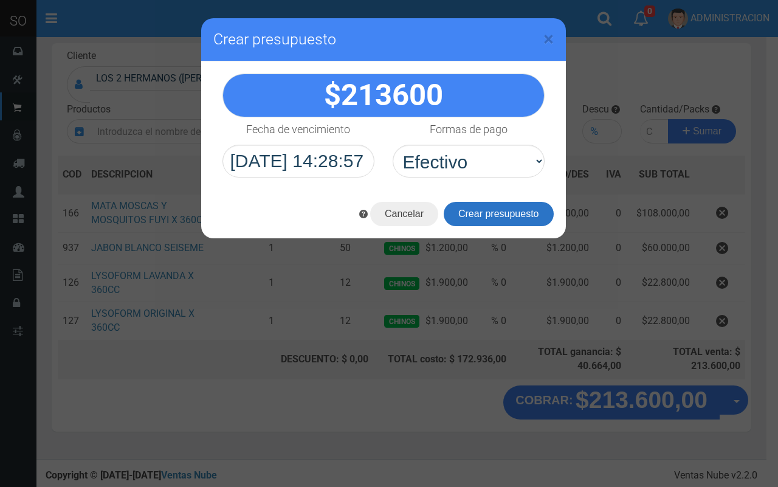
click at [484, 210] on button "Crear presupuesto" at bounding box center [499, 214] width 110 height 24
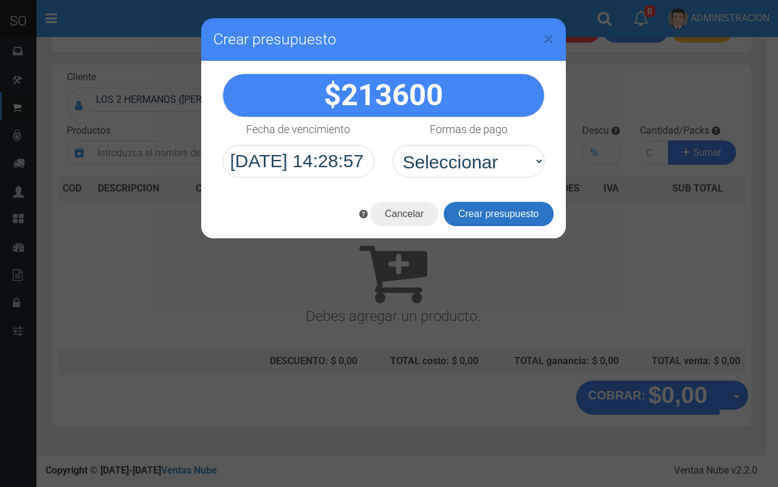
scroll to position [36, 0]
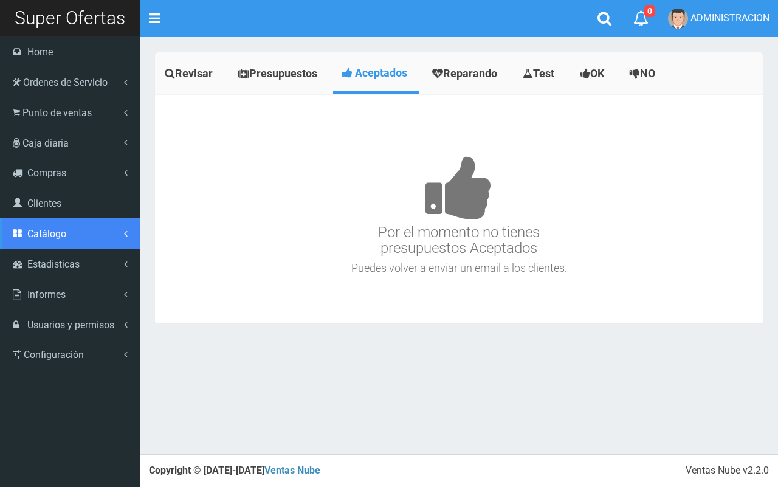
click at [55, 240] on link "Catálogo" at bounding box center [70, 233] width 140 height 30
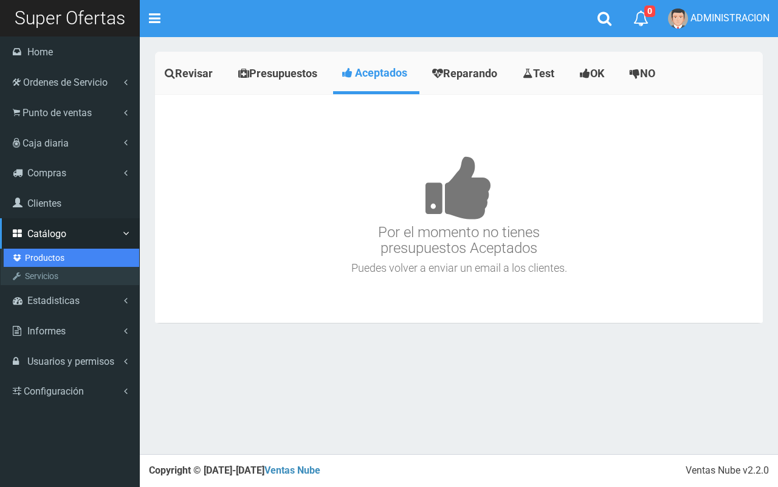
click at [55, 257] on link "Productos" at bounding box center [71, 257] width 135 height 18
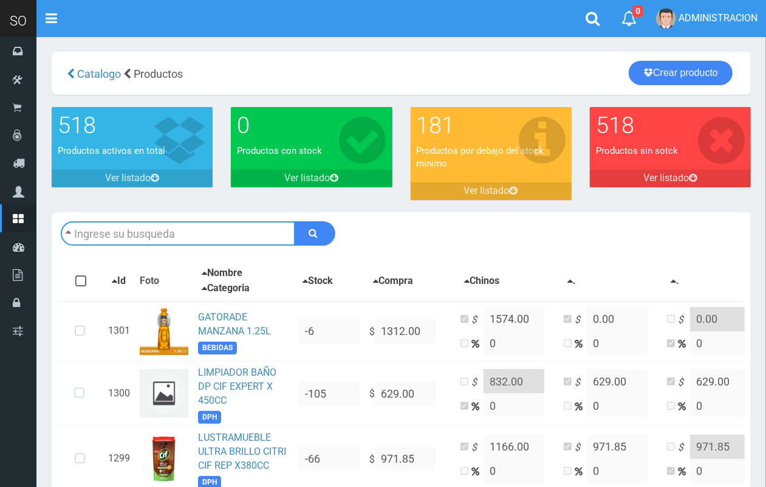
click at [174, 225] on input "text" at bounding box center [178, 233] width 235 height 24
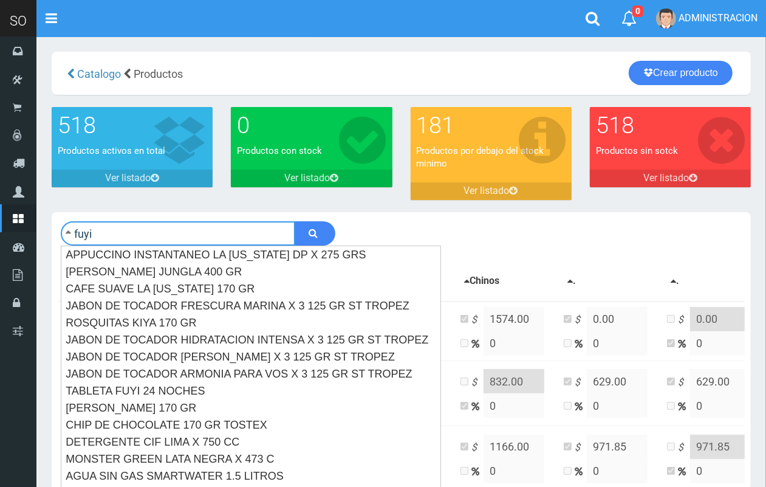
type input "fuyi"
click at [295, 221] on button "submit" at bounding box center [315, 233] width 41 height 24
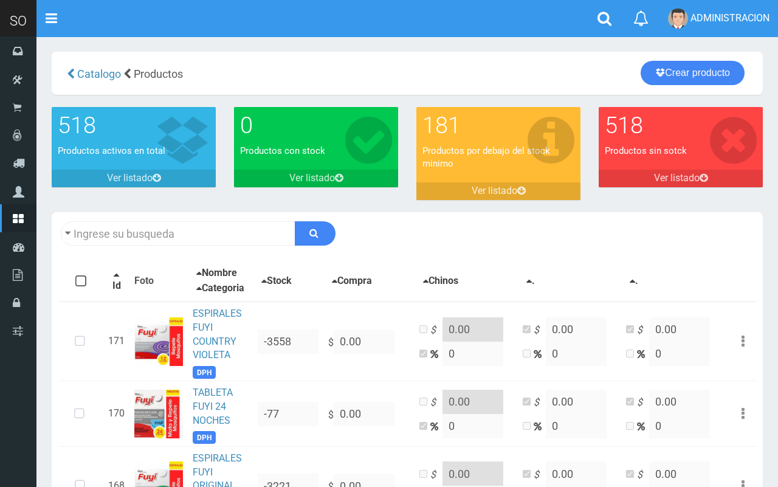
type input "fuyi"
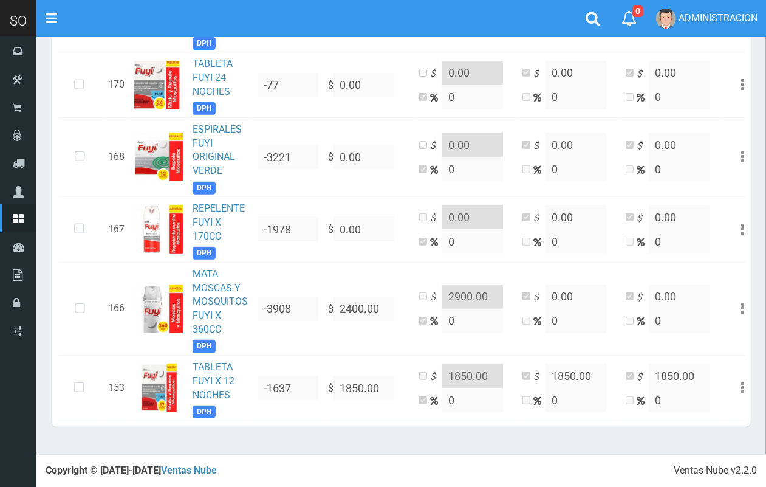
scroll to position [350, 0]
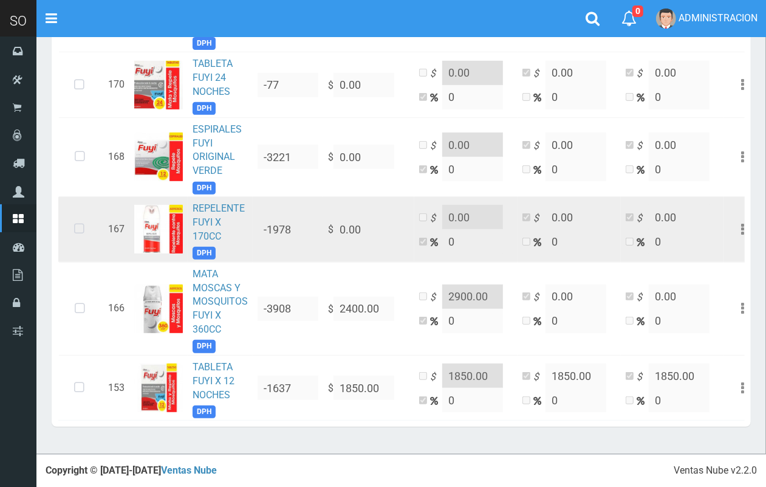
click at [73, 218] on icon at bounding box center [79, 229] width 32 height 40
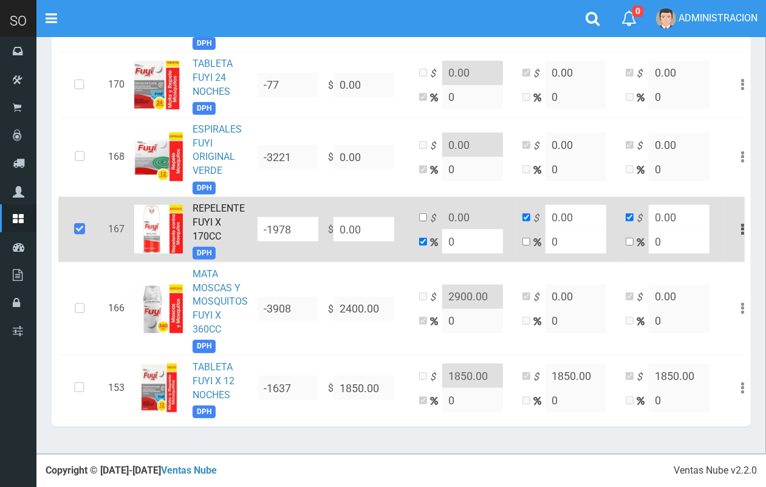
click at [199, 202] on link "REPELENTE FUYI X 170CC" at bounding box center [219, 221] width 52 height 39
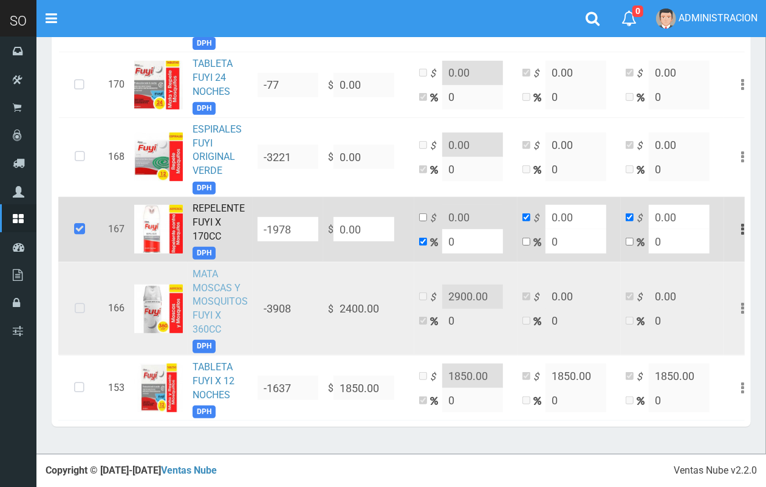
click at [204, 292] on link "MATA MOSCAS Y MOSQUITOS FUYI X 360CC" at bounding box center [220, 301] width 55 height 67
click at [205, 296] on td "[PERSON_NAME] MOSCAS Y MOSQUITOS FUYI X 360CC DPH" at bounding box center [220, 308] width 65 height 93
click at [204, 289] on link "MATA MOSCAS Y MOSQUITOS FUYI X 360CC" at bounding box center [220, 301] width 55 height 67
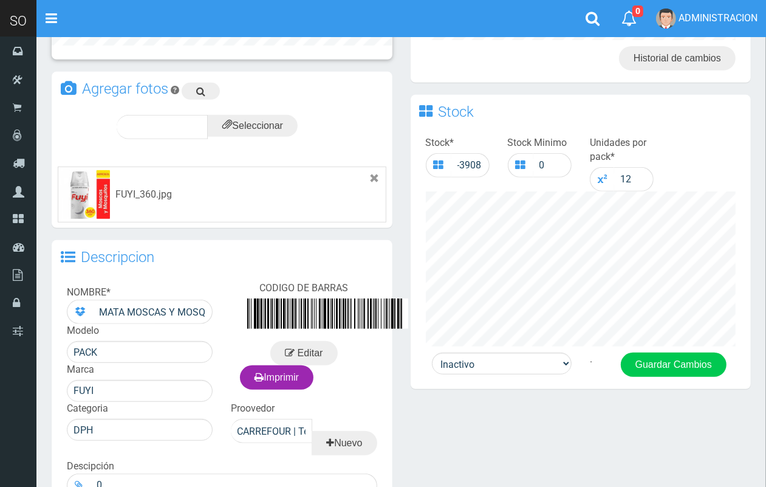
scroll to position [333, 0]
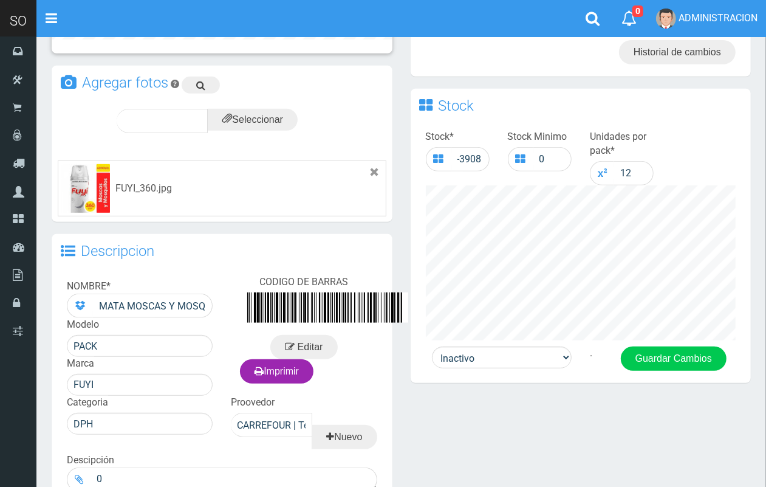
click at [503, 368] on div "Activo Inactivo . Guardar Cambios" at bounding box center [581, 364] width 341 height 36
click at [502, 360] on select "Activo Inactivo" at bounding box center [502, 357] width 140 height 22
select select "1"
click at [432, 346] on select "Activo Inactivo" at bounding box center [502, 357] width 140 height 22
click at [682, 351] on button "Guardar Cambios" at bounding box center [674, 358] width 106 height 24
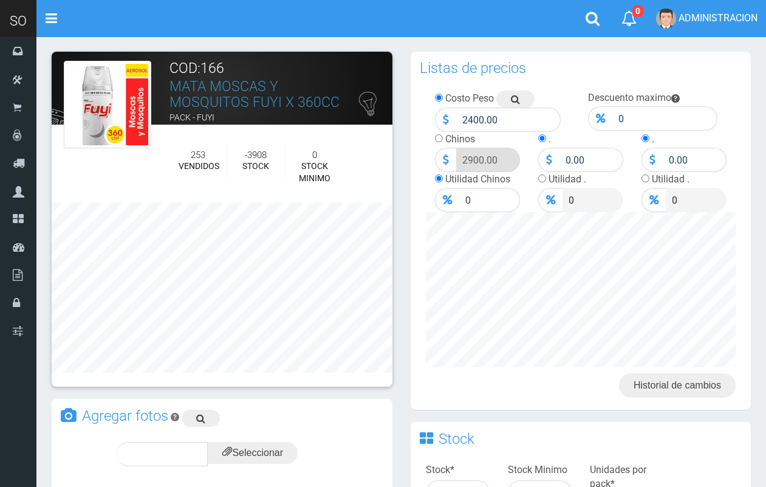
scroll to position [333, 0]
